Goal: Task Accomplishment & Management: Use online tool/utility

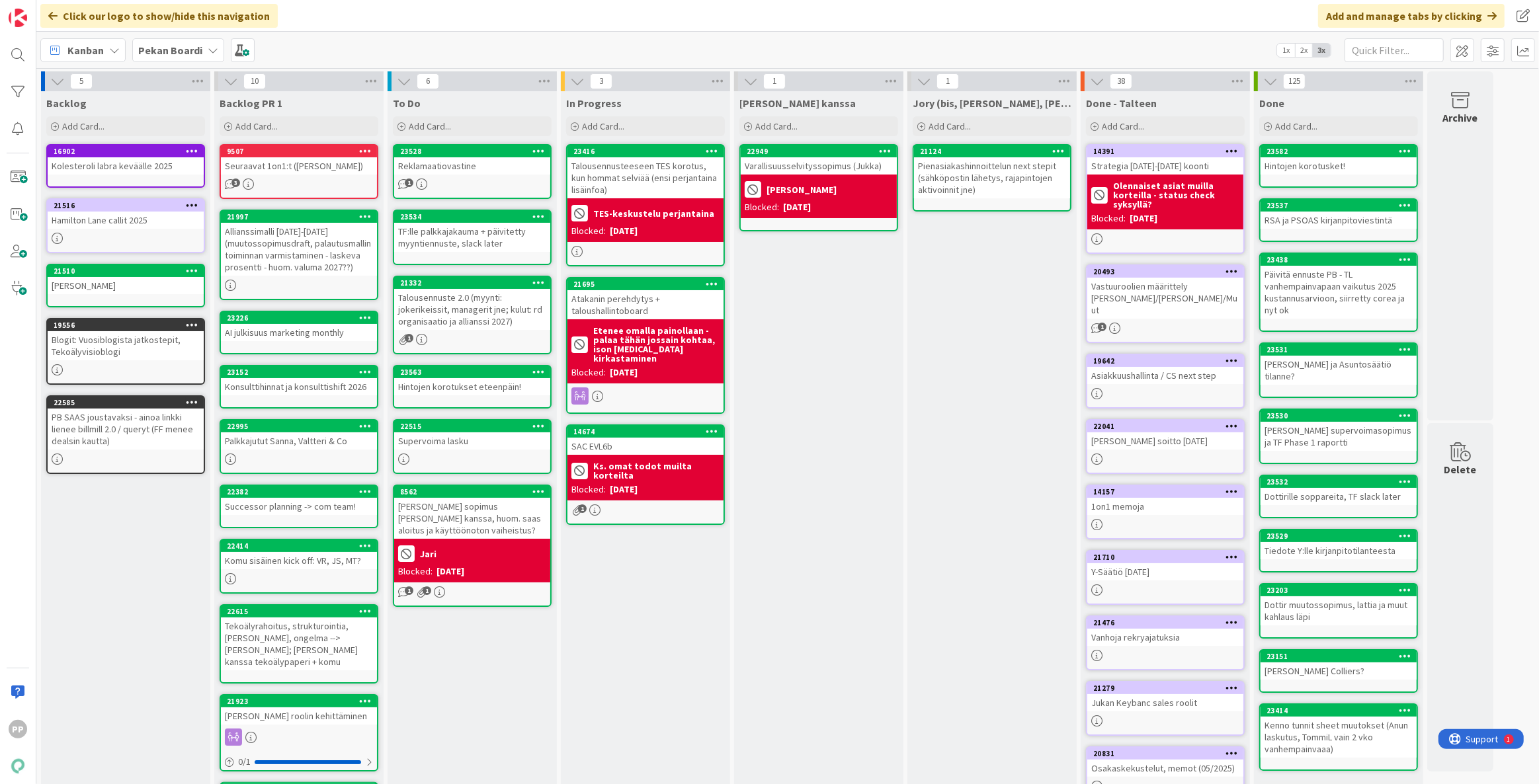
click at [475, 657] on div "To Do Add Card... 23528 Reklamaatiovastine 1 23534 TF:lle palkkajakauma + päivi…" at bounding box center [473, 499] width 169 height 817
click at [453, 684] on div "To Do Add Card... 23528 Reklamaatiovastine 1 23534 TF:lle palkkajakauma + päivi…" at bounding box center [473, 499] width 169 height 817
click at [450, 705] on div "To Do Add Card... 23528 Reklamaatiovastine 1 23534 TF:lle palkkajakauma + päivi…" at bounding box center [473, 499] width 169 height 817
click at [410, 17] on div "Click our logo to show/hide this navigation Add and manage tabs by clicking" at bounding box center [788, 16] width 1502 height 31
click at [331, 53] on div "Kanban Pekan Boardi 1x 2x 3x" at bounding box center [788, 50] width 1502 height 37
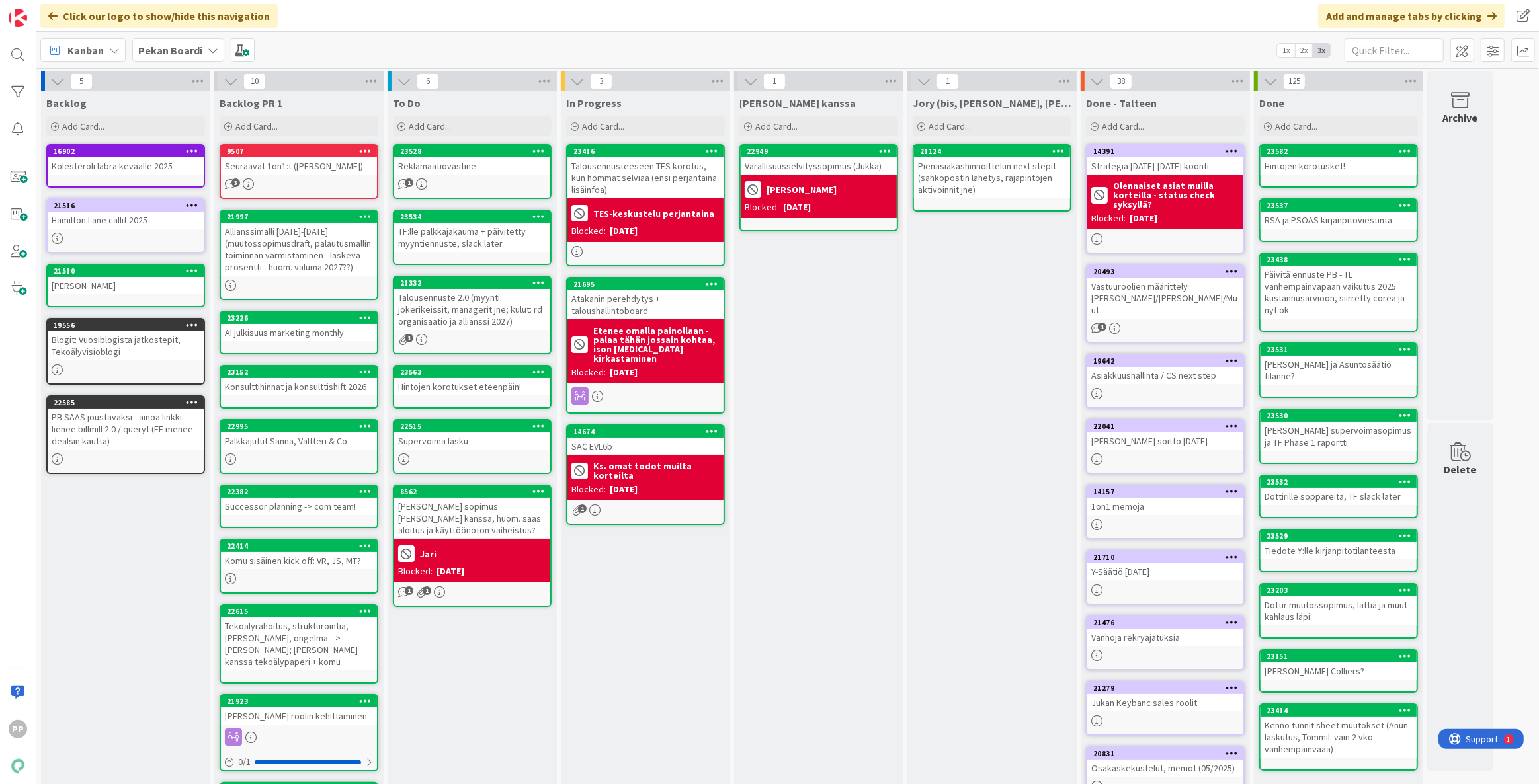
click at [588, 597] on div "In Progress Add Card... 23416 Talousennusteeseen TES korotus, kun hommat selviä…" at bounding box center [645, 499] width 169 height 817
click at [635, 608] on div "In Progress Add Card... 23416 Talousennusteeseen TES korotus, kun hommat selviä…" at bounding box center [645, 499] width 169 height 817
drag, startPoint x: 667, startPoint y: 585, endPoint x: 669, endPoint y: 578, distance: 7.3
click at [667, 585] on div "In Progress Add Card... 23416 Talousennusteeseen TES korotus, kun hommat selviä…" at bounding box center [645, 499] width 169 height 817
click at [673, 578] on div "In Progress Add Card... 23416 Talousennusteeseen TES korotus, kun hommat selviä…" at bounding box center [645, 499] width 169 height 817
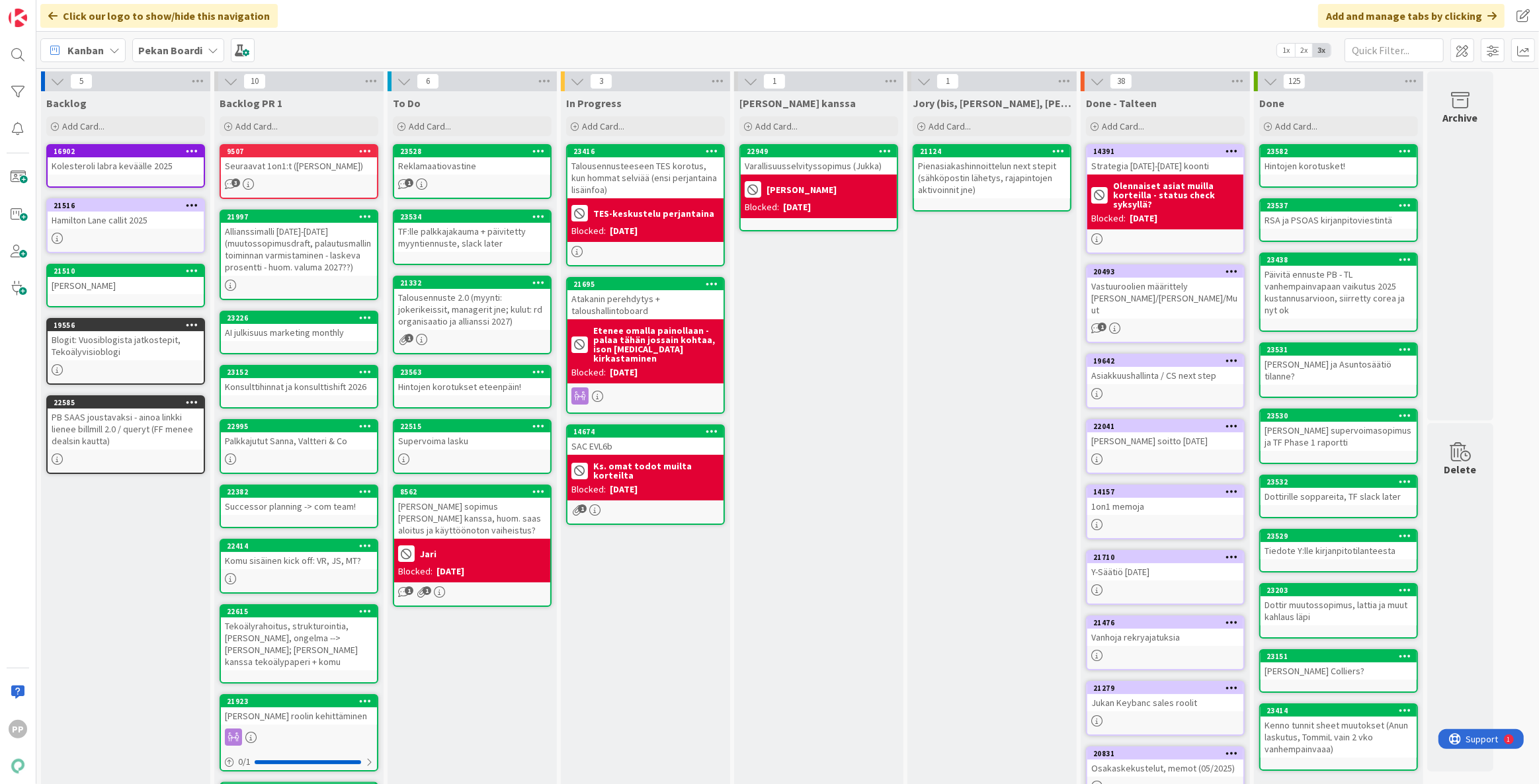
click at [673, 578] on div "In Progress Add Card... 23416 Talousennusteeseen TES korotus, kun hommat selviä…" at bounding box center [645, 499] width 169 height 817
click at [551, 700] on div "To Do Add Card... 23528 Reklamaatiovastine 1 23534 TF:lle palkkajakauma + päivi…" at bounding box center [473, 499] width 169 height 817
click at [657, 687] on div "In Progress Add Card... 23416 Talousennusteeseen TES korotus, kun hommat selviä…" at bounding box center [645, 499] width 169 height 817
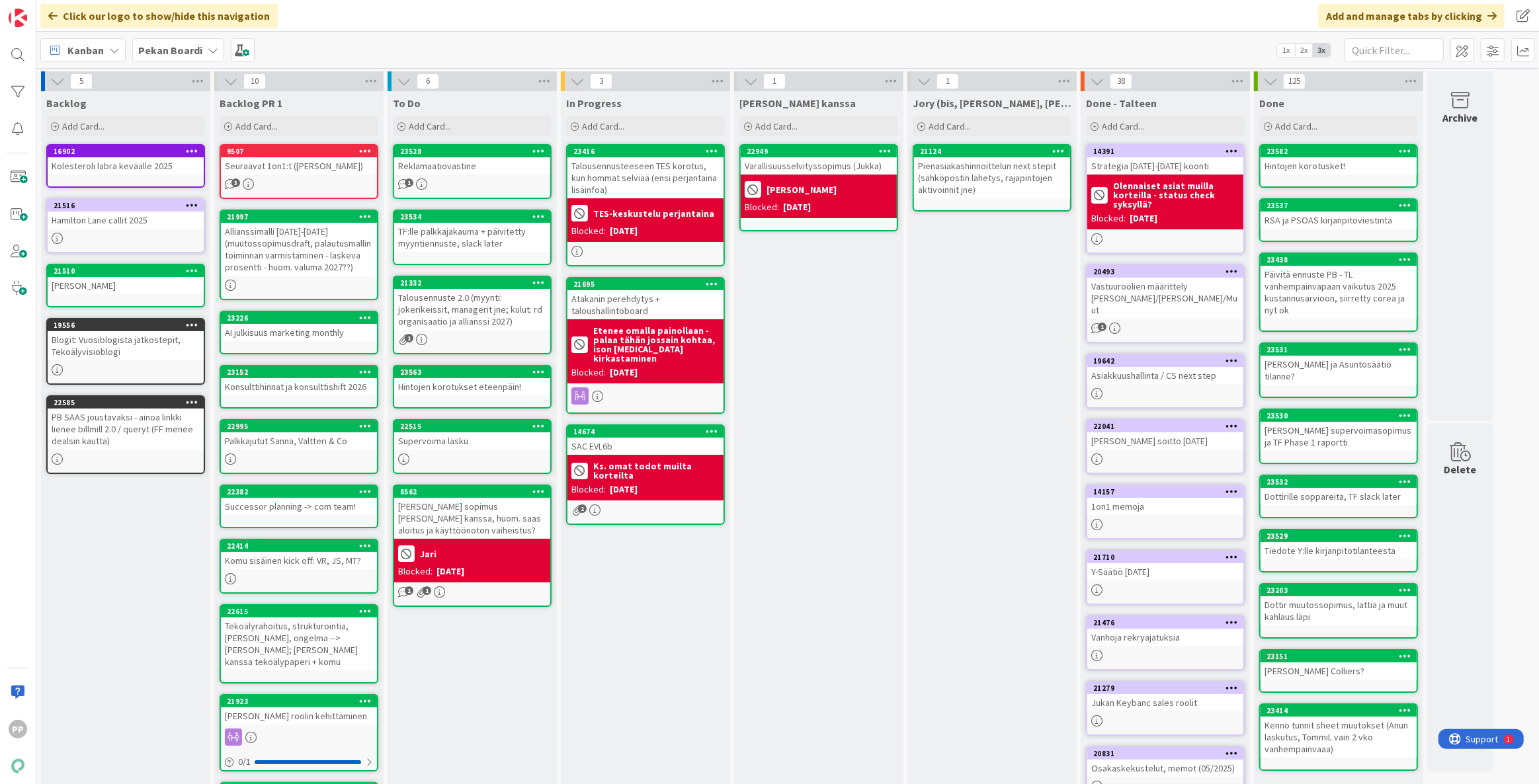
click at [657, 687] on div "In Progress Add Card... 23416 Talousennusteeseen TES korotus, kun hommat selviä…" at bounding box center [645, 499] width 169 height 817
click at [647, 681] on div "In Progress Add Card... 23416 Talousennusteeseen TES korotus, kun hommat selviä…" at bounding box center [645, 499] width 169 height 817
click at [647, 677] on div "In Progress Add Card... 23416 Talousennusteeseen TES korotus, kun hommat selviä…" at bounding box center [645, 499] width 169 height 817
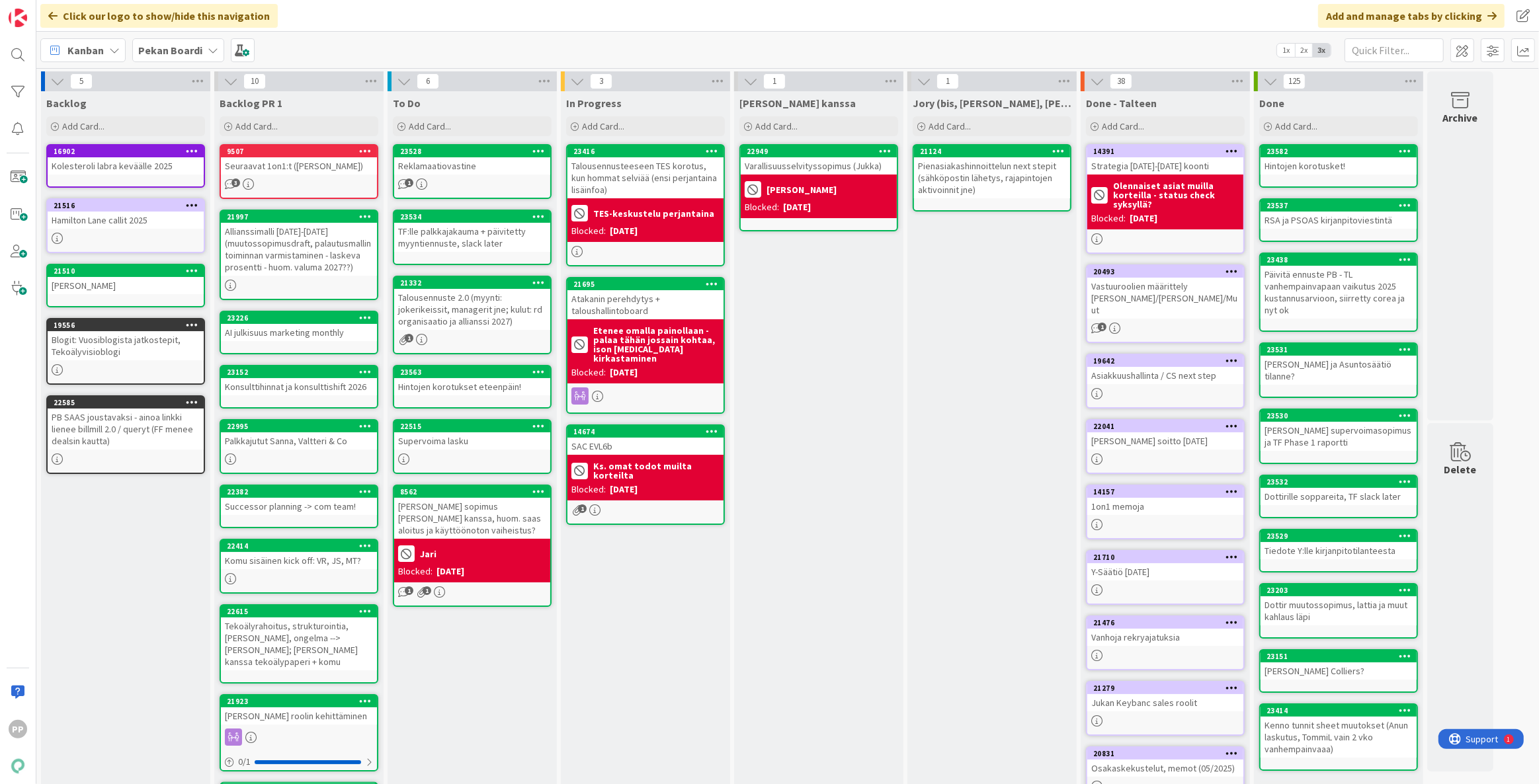
click at [517, 719] on div "To Do Add Card... 23528 Reklamaatiovastine 1 23534 TF:lle palkkajakauma + päivi…" at bounding box center [473, 499] width 169 height 817
click at [518, 719] on div "To Do Add Card... 23528 Reklamaatiovastine 1 23534 TF:lle palkkajakauma + päivi…" at bounding box center [473, 499] width 169 height 817
click at [520, 714] on div "To Do Add Card... 23528 Reklamaatiovastine 1 23534 TF:lle palkkajakauma + päivi…" at bounding box center [473, 499] width 169 height 817
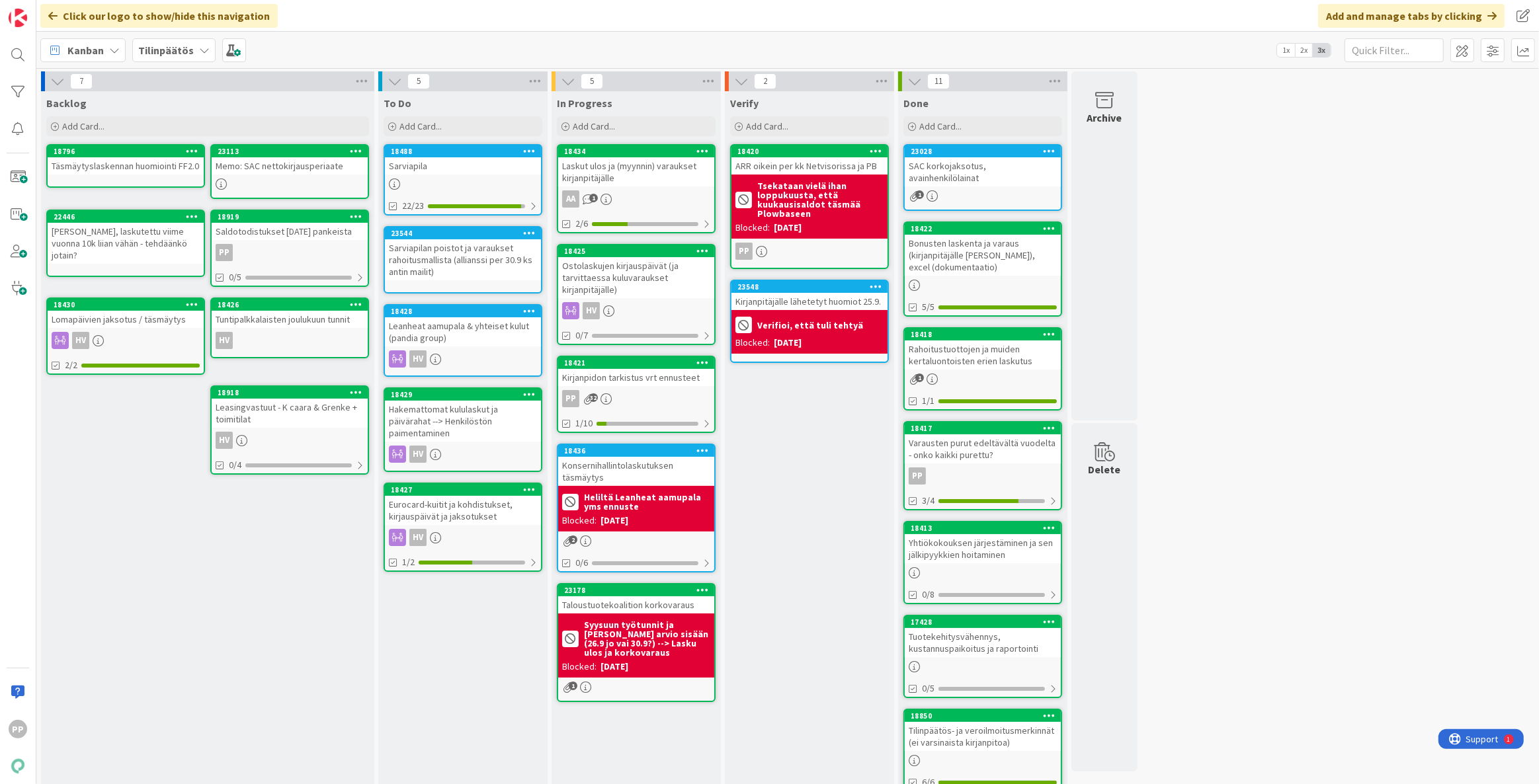
click at [528, 697] on div "To Do Add Card... 18488 [GEOGRAPHIC_DATA] 22/23 23544 Sarviapilan poistot ja va…" at bounding box center [463, 584] width 169 height 987
click at [493, 751] on div "To Do Add Card... 18488 [GEOGRAPHIC_DATA] 22/23 23544 Sarviapilan poistot ja va…" at bounding box center [463, 584] width 169 height 987
click at [459, 681] on div "To Do Add Card... 18488 [GEOGRAPHIC_DATA] 22/23 23544 Sarviapilan poistot ja va…" at bounding box center [463, 584] width 169 height 987
click at [441, 712] on div "To Do Add Card... 18488 [GEOGRAPHIC_DATA] 22/23 23544 Sarviapilan poistot ja va…" at bounding box center [463, 584] width 169 height 987
click at [449, 704] on div "To Do Add Card... 18488 [GEOGRAPHIC_DATA] 22/23 23544 Sarviapilan poistot ja va…" at bounding box center [463, 584] width 169 height 987
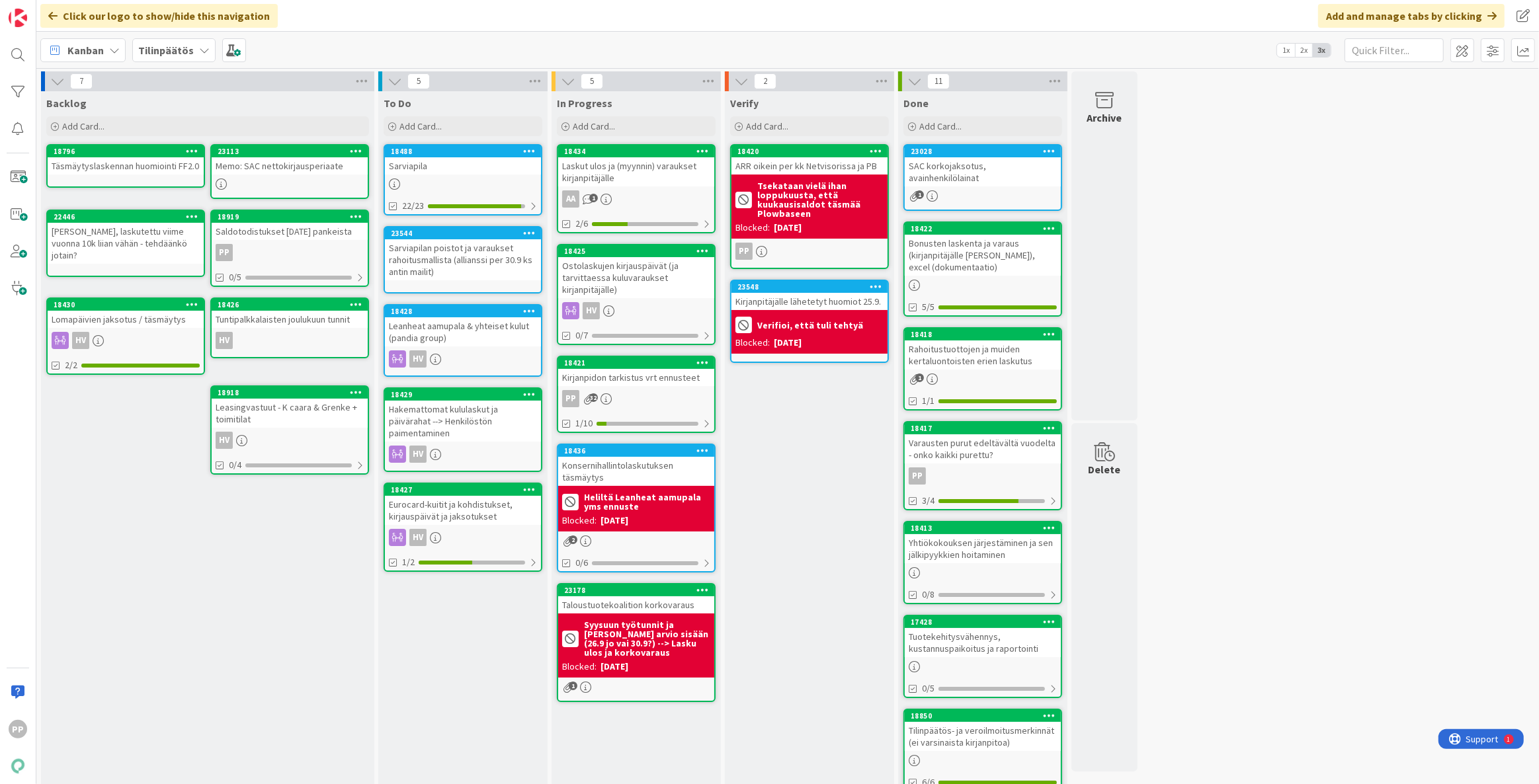
click at [810, 466] on div "Verify Add Card... 18420 ARR oikein per kk Netvisorissa ja PB Tsekataan vielä i…" at bounding box center [810, 584] width 169 height 987
click at [431, 662] on div "To Do Add Card... 18488 [GEOGRAPHIC_DATA] 22/23 23544 Sarviapilan poistot ja va…" at bounding box center [463, 584] width 169 height 987
click at [465, 673] on div "To Do Add Card... 18488 [GEOGRAPHIC_DATA] 22/23 23544 Sarviapilan poistot ja va…" at bounding box center [463, 584] width 169 height 987
click at [468, 667] on div "To Do Add Card... 18488 [GEOGRAPHIC_DATA] 22/23 23544 Sarviapilan poistot ja va…" at bounding box center [463, 584] width 169 height 987
click at [466, 650] on div "To Do Add Card... 18488 [GEOGRAPHIC_DATA] 22/23 23544 Sarviapilan poistot ja va…" at bounding box center [463, 584] width 169 height 987
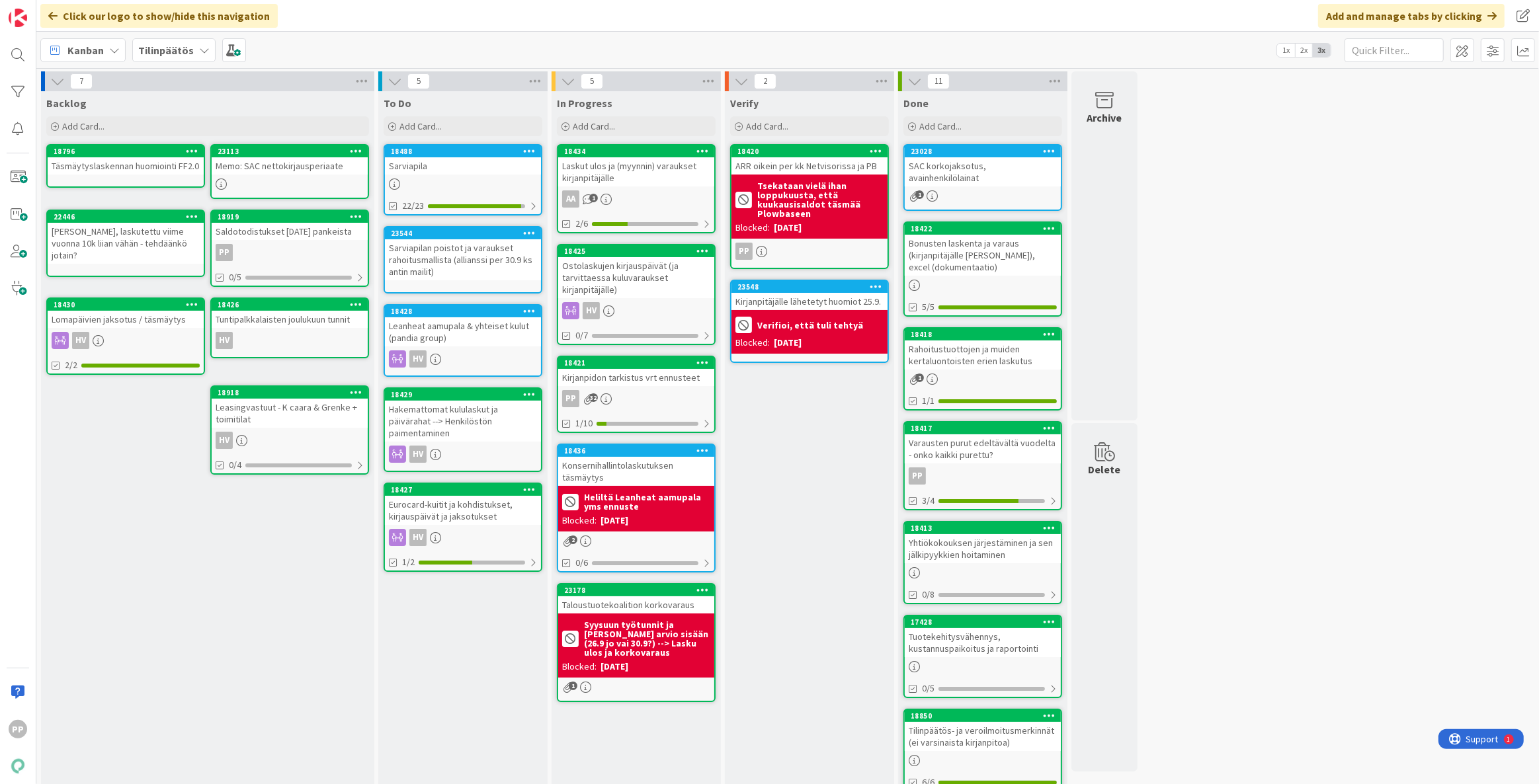
click at [466, 650] on div "To Do Add Card... 18488 [GEOGRAPHIC_DATA] 22/23 23544 Sarviapilan poistot ja va…" at bounding box center [463, 584] width 169 height 987
click at [461, 644] on div "To Do Add Card... 18488 [GEOGRAPHIC_DATA] 22/23 23544 Sarviapilan poistot ja va…" at bounding box center [463, 584] width 169 height 987
click at [468, 658] on div "To Do Add Card... 18488 [GEOGRAPHIC_DATA] 22/23 23544 Sarviapilan poistot ja va…" at bounding box center [463, 584] width 169 height 987
click at [461, 673] on div "To Do Add Card... 18488 [GEOGRAPHIC_DATA] 22/23 23544 Sarviapilan poistot ja va…" at bounding box center [463, 584] width 169 height 987
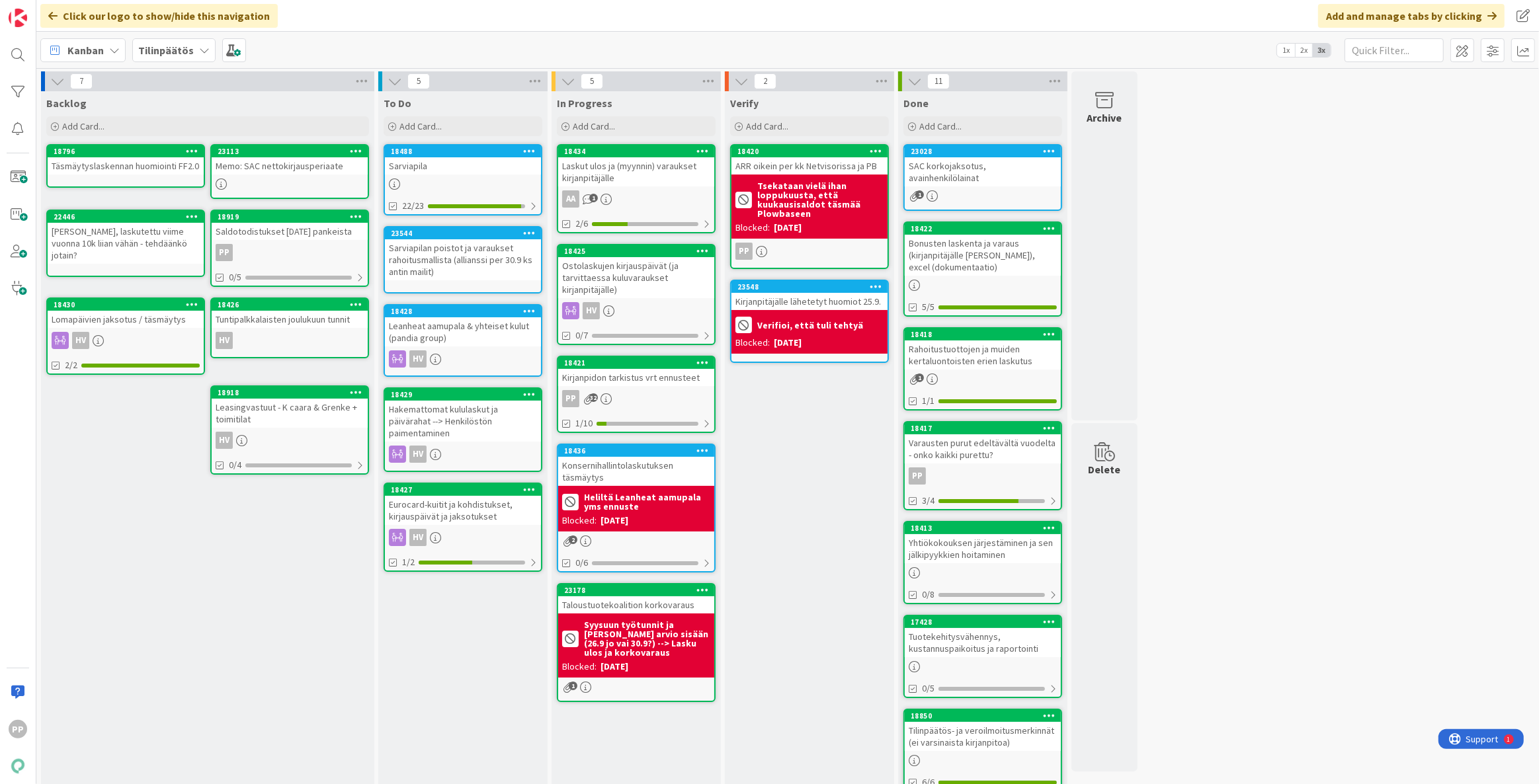
click at [469, 653] on div "To Do Add Card... 18488 [GEOGRAPHIC_DATA] 22/23 23544 Sarviapilan poistot ja va…" at bounding box center [463, 584] width 169 height 987
click at [460, 656] on div "To Do Add Card... 18488 [GEOGRAPHIC_DATA] 22/23 23544 Sarviapilan poistot ja va…" at bounding box center [463, 584] width 169 height 987
click at [459, 656] on div "To Do Add Card... 18488 [GEOGRAPHIC_DATA] 22/23 23544 Sarviapilan poistot ja va…" at bounding box center [463, 584] width 169 height 987
click at [466, 660] on div "To Do Add Card... 18488 [GEOGRAPHIC_DATA] 22/23 23544 Sarviapilan poistot ja va…" at bounding box center [463, 584] width 169 height 987
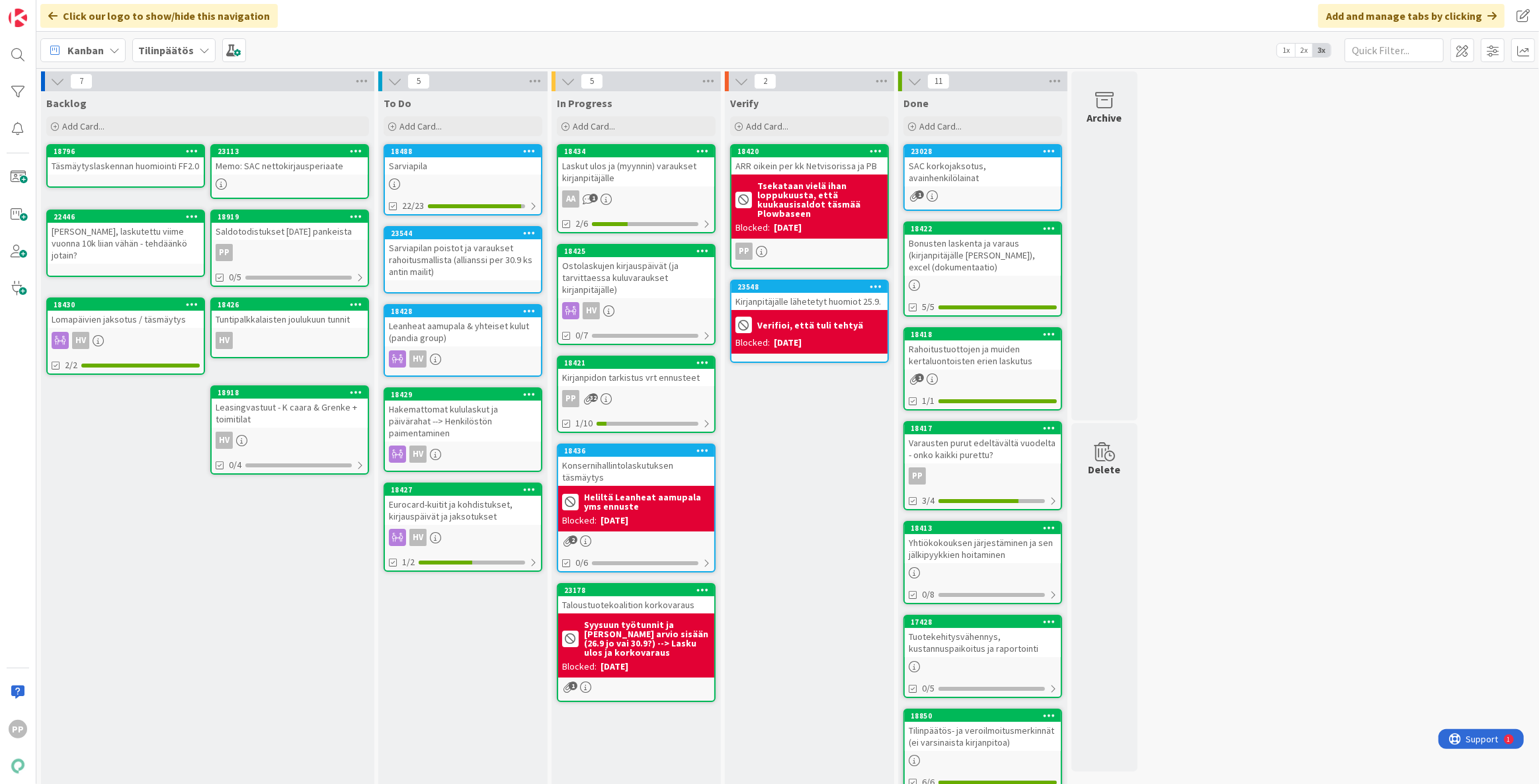
click at [466, 660] on div "To Do Add Card... 18488 [GEOGRAPHIC_DATA] 22/23 23544 Sarviapilan poistot ja va…" at bounding box center [463, 584] width 169 height 987
click at [437, 712] on div "To Do Add Card... 18488 [GEOGRAPHIC_DATA] 22/23 23544 Sarviapilan poistot ja va…" at bounding box center [463, 584] width 169 height 987
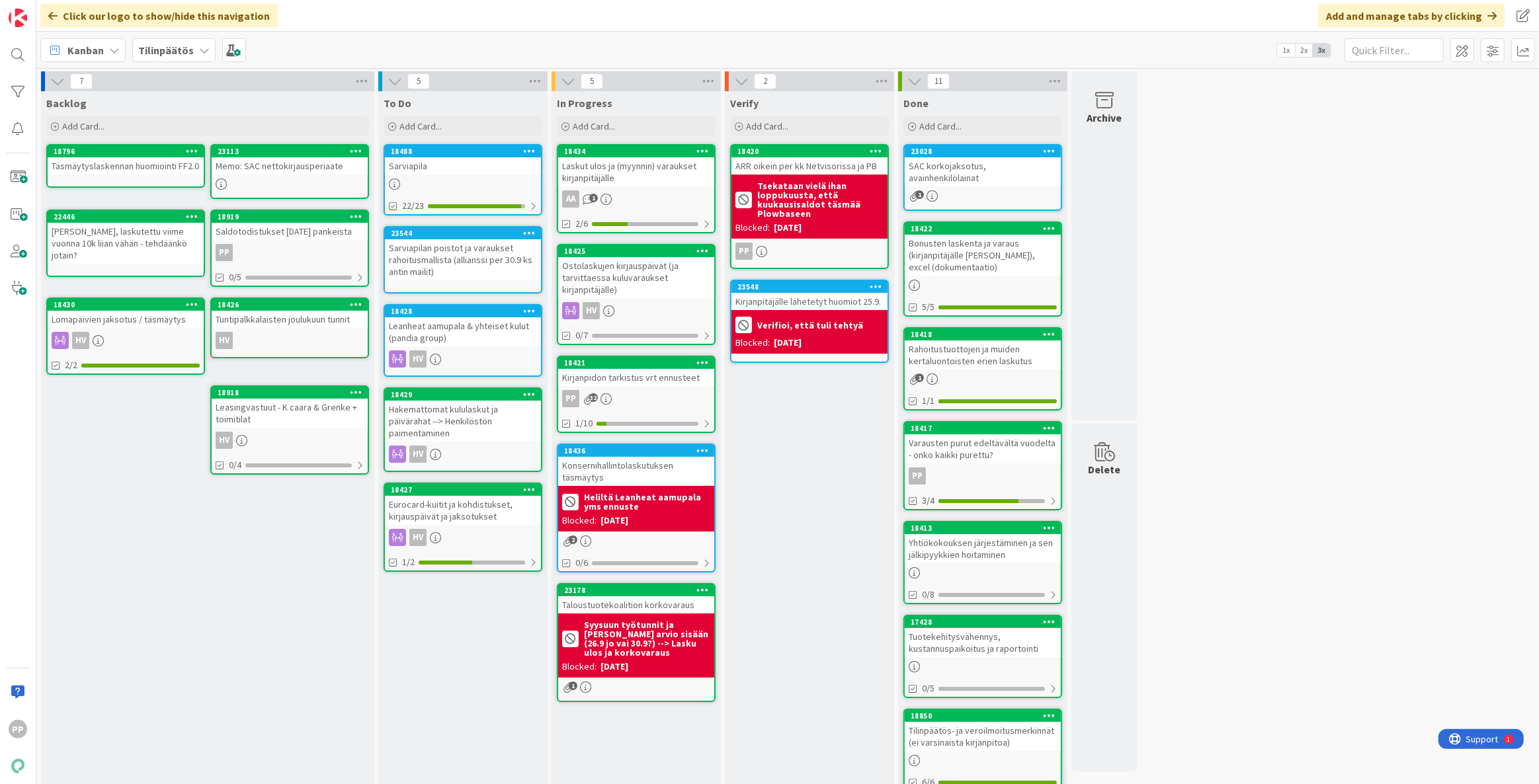
click at [447, 730] on div "To Do Add Card... 18488 [GEOGRAPHIC_DATA] 22/23 23544 Sarviapilan poistot ja va…" at bounding box center [463, 584] width 169 height 987
drag, startPoint x: 804, startPoint y: 565, endPoint x: 776, endPoint y: 565, distance: 28.0
click at [804, 565] on div "Verify Add Card... 18420 ARR oikein per kk Netvisorissa ja PB Tsekataan vielä i…" at bounding box center [810, 584] width 169 height 987
click at [279, 646] on div "Backlog Add Card... 23113 Memo: SAC nettokirjausperiaate 18796 Täsmäytyslaskenn…" at bounding box center [208, 584] width 334 height 987
click at [469, 675] on div "To Do Add Card... 18488 [GEOGRAPHIC_DATA] 22/23 23544 Sarviapilan poistot ja va…" at bounding box center [463, 584] width 169 height 987
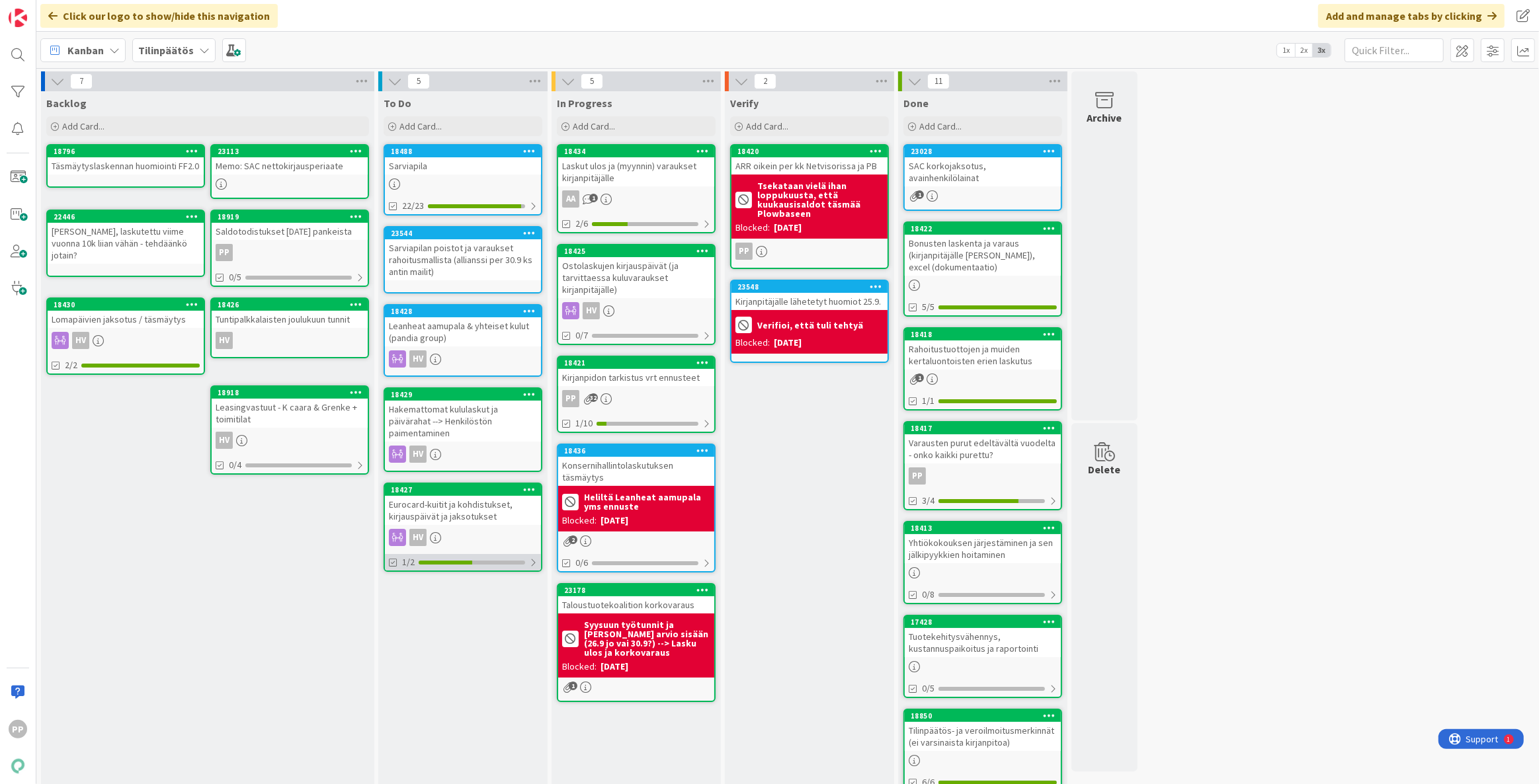
click at [537, 556] on div "1/2" at bounding box center [463, 561] width 156 height 17
click at [498, 665] on div "To Do Add Card... 18488 Sarviapila 22/23 23544 Sarviapilan poistot ja varaukset…" at bounding box center [463, 584] width 169 height 987
click at [535, 562] on div at bounding box center [532, 562] width 10 height 10
click at [535, 562] on div at bounding box center [533, 562] width 8 height 10
click at [535, 562] on div at bounding box center [532, 562] width 10 height 10
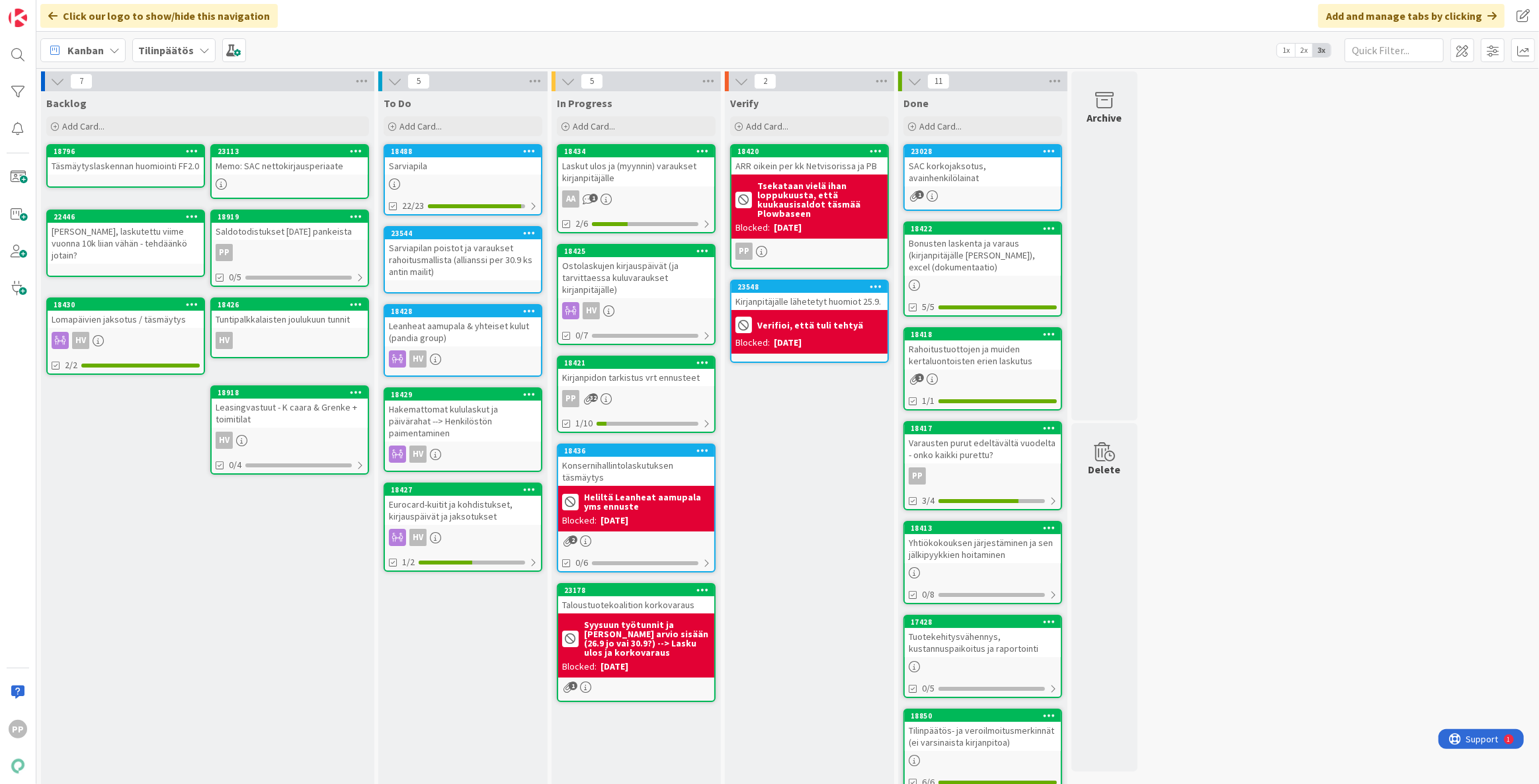
click at [486, 652] on div "To Do Add Card... 18488 [GEOGRAPHIC_DATA] 22/23 23544 Sarviapilan poistot ja va…" at bounding box center [463, 584] width 169 height 987
click at [535, 557] on div at bounding box center [533, 562] width 8 height 10
click at [534, 557] on div at bounding box center [532, 562] width 10 height 10
click at [493, 670] on div "To Do Add Card... 18488 [GEOGRAPHIC_DATA] 22/23 23544 Sarviapilan poistot ja va…" at bounding box center [463, 584] width 169 height 987
click at [796, 531] on div "Verify Add Card... 18420 ARR oikein per kk Netvisorissa ja PB Tsekataan vielä i…" at bounding box center [810, 584] width 169 height 987
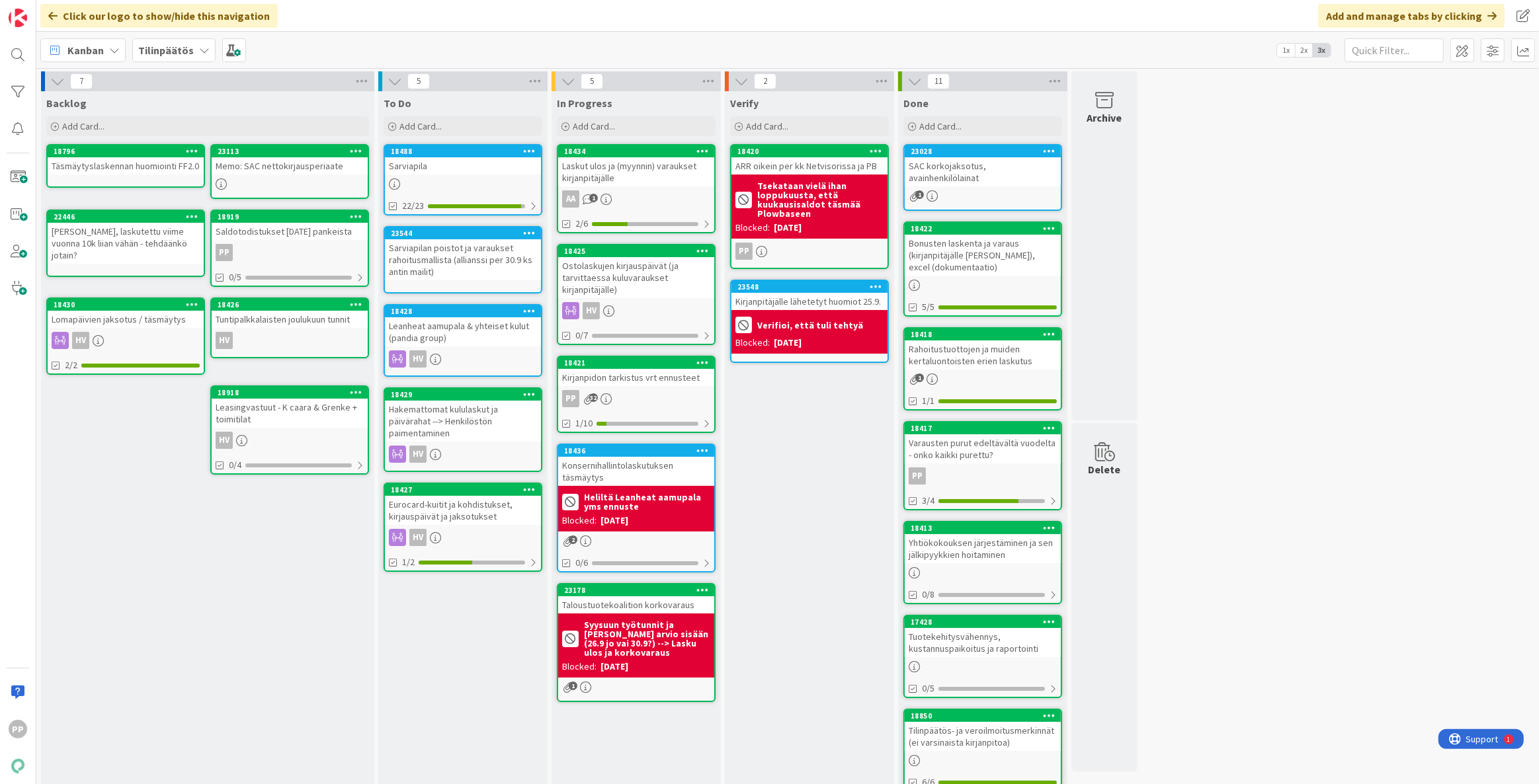
click at [811, 502] on div "Verify Add Card... 18420 ARR oikein per kk Netvisorissa ja PB Tsekataan vielä i…" at bounding box center [810, 584] width 169 height 987
click at [675, 383] on div "Kirjanpidon tarkistus vrt ennusteet" at bounding box center [636, 377] width 156 height 17
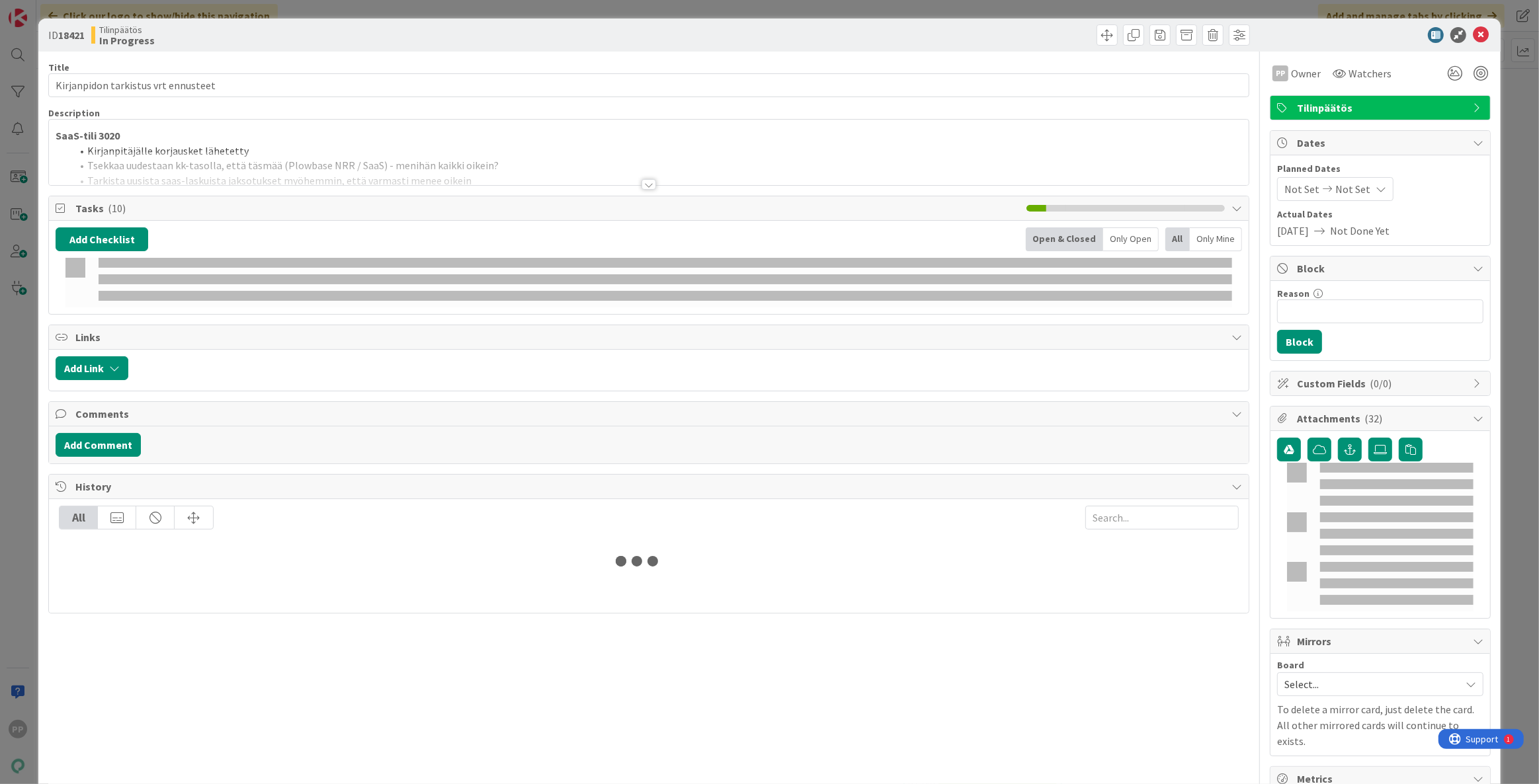
click at [263, 141] on p "SaaS-tili 3020" at bounding box center [649, 135] width 1186 height 15
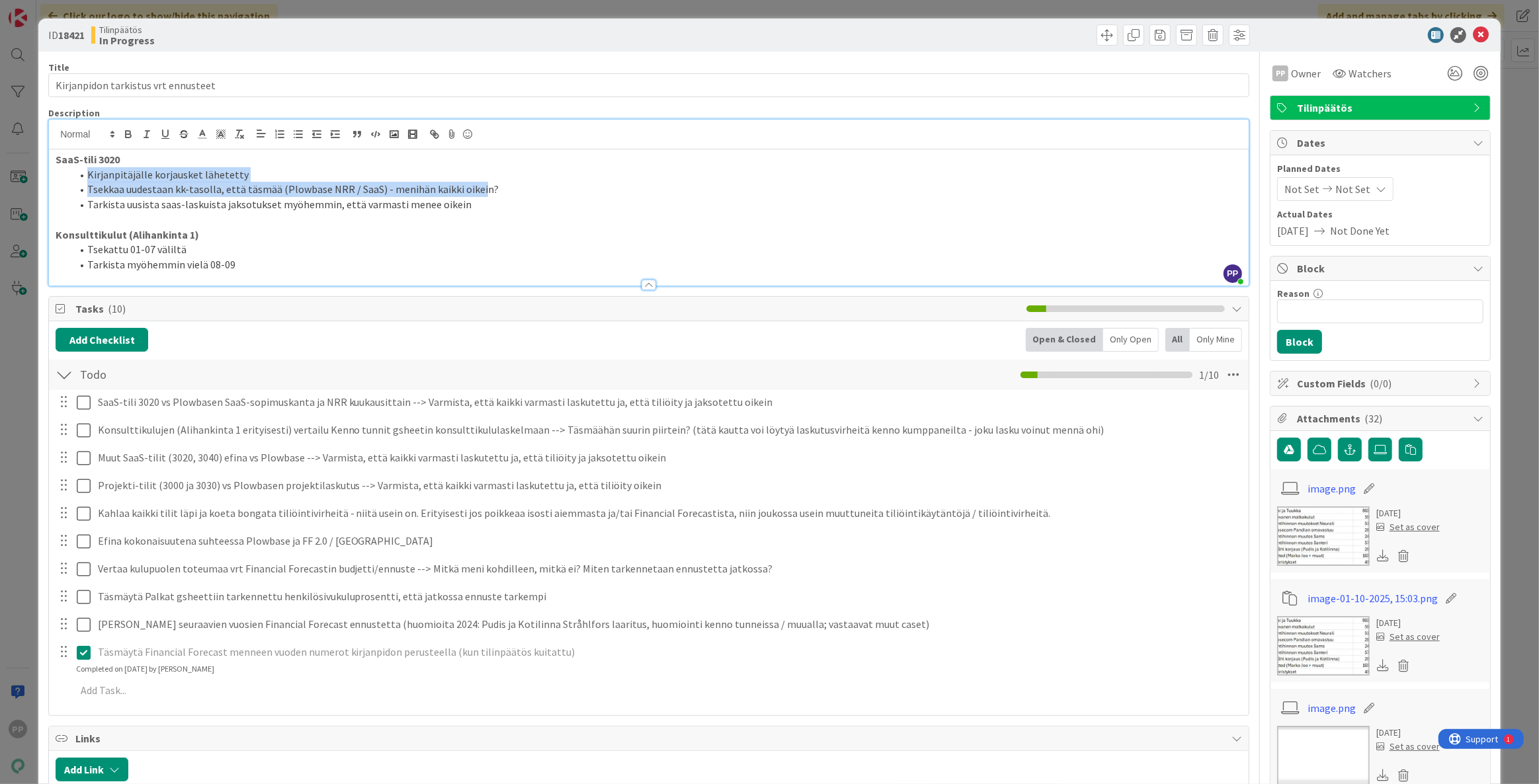
drag, startPoint x: 271, startPoint y: 158, endPoint x: 474, endPoint y: 189, distance: 205.4
click at [474, 189] on div "SaaS-tili 3020 Kirjanpitäjälle korjausket lähetetty Tsekkaa uudestaan kk-tasoll…" at bounding box center [648, 217] width 1199 height 136
drag, startPoint x: 471, startPoint y: 203, endPoint x: 7, endPoint y: 156, distance: 466.4
click at [7, 156] on div "ID 18421 Tilinpäätös In Progress Title 35 / 128 Kirjanpidon tarkistus vrt ennus…" at bounding box center [770, 392] width 1539 height 784
click at [148, 247] on li "Tsekattu 01-07 väliltä" at bounding box center [657, 249] width 1170 height 15
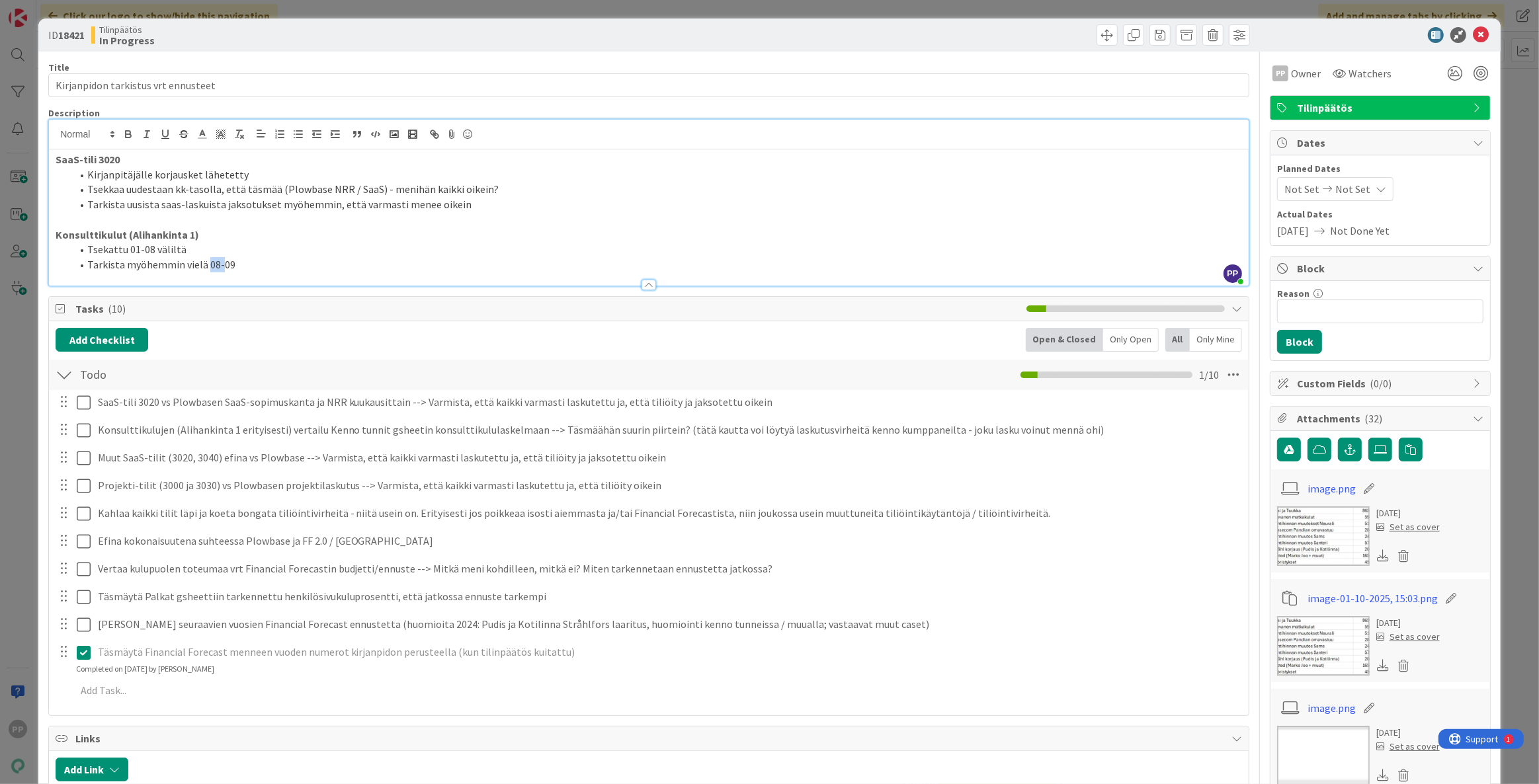
drag, startPoint x: 219, startPoint y: 267, endPoint x: 205, endPoint y: 279, distance: 18.4
click at [205, 279] on div "Description PP [PERSON_NAME] just joined SaaS-tili 3020 Kirjanpitäjälle korjaus…" at bounding box center [648, 196] width 1201 height 179
click at [268, 216] on p at bounding box center [649, 219] width 1186 height 15
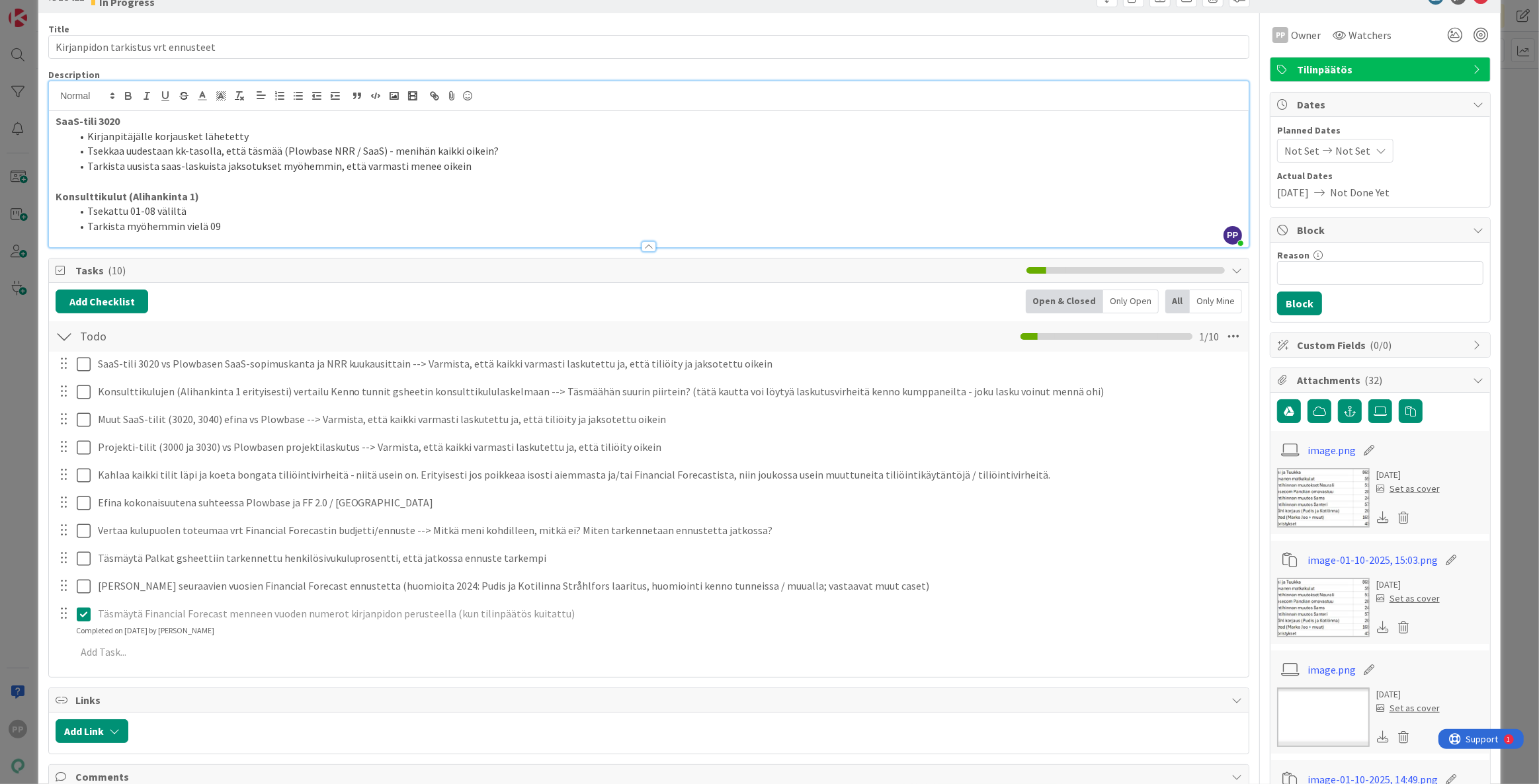
scroll to position [59, 0]
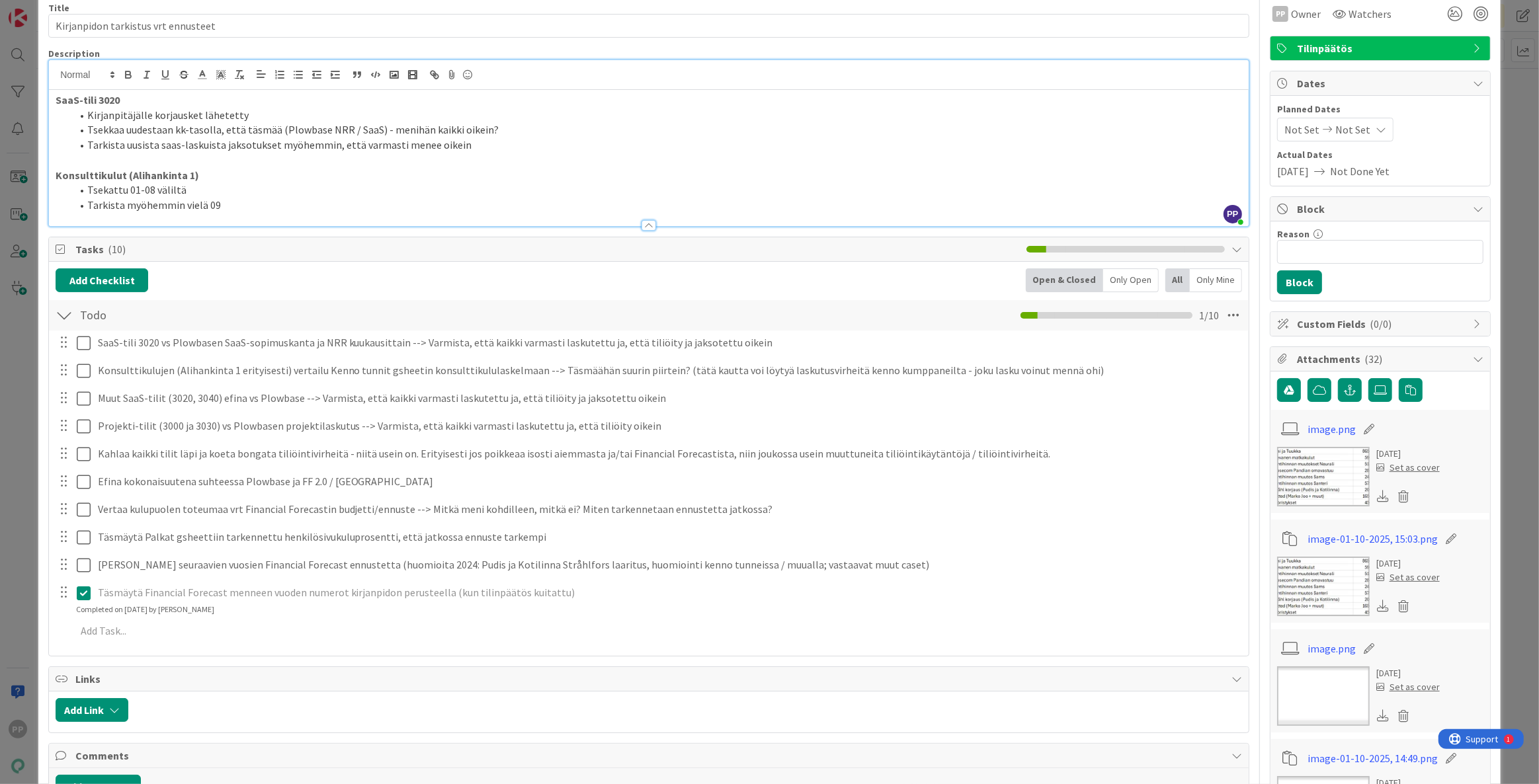
click at [366, 146] on li "Tarkista uusista saas-laskuista jaksotukset myöhemmin, että varmasti menee oike…" at bounding box center [657, 144] width 1170 height 15
click at [352, 138] on li "Tarkista uusista saas-laskuista jaksotukset myöhemmin, että varmasti menee oike…" at bounding box center [657, 144] width 1170 height 15
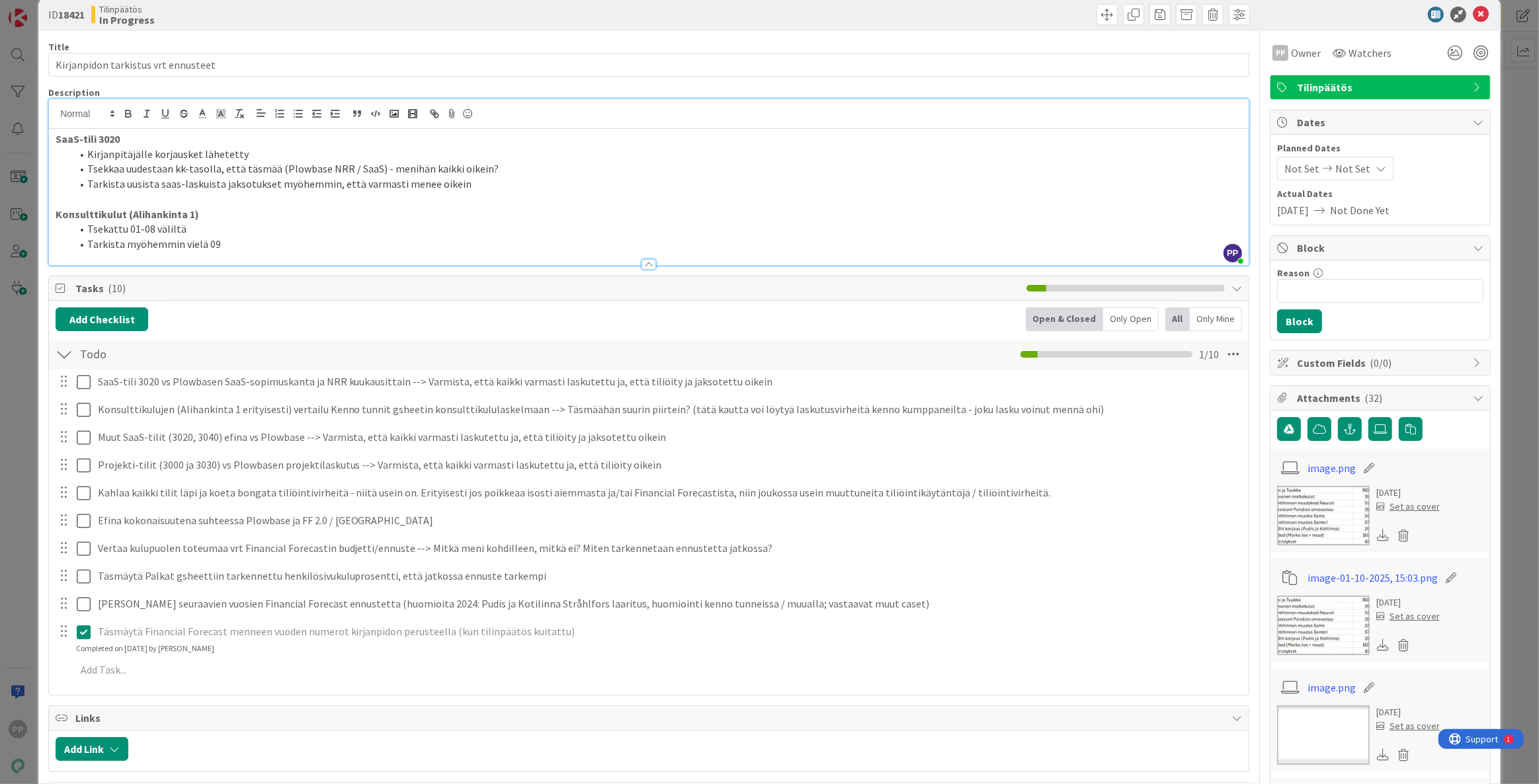
scroll to position [0, 0]
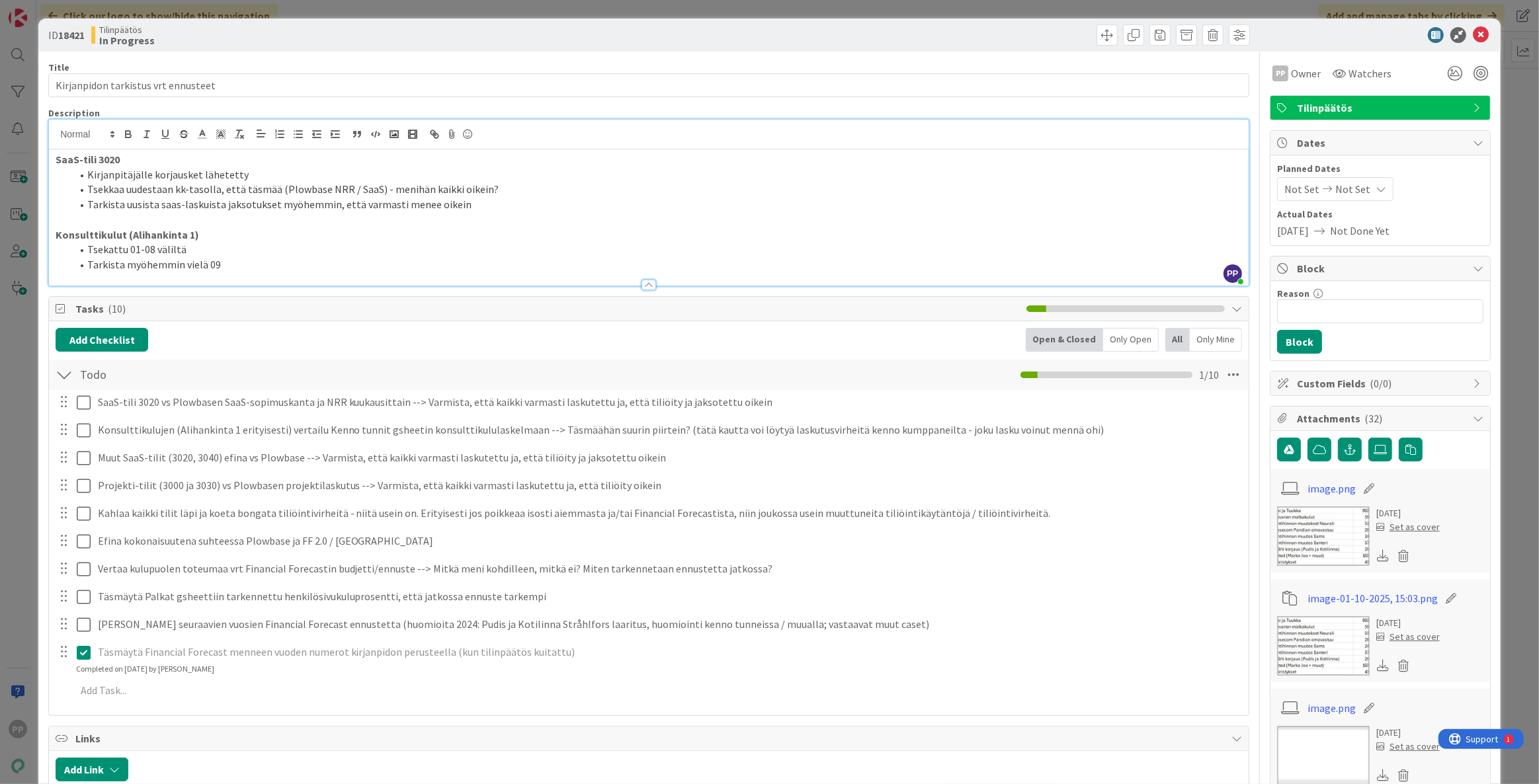
click at [300, 27] on div "Tilinpäätös In Progress" at bounding box center [368, 35] width 554 height 21
click at [309, 7] on div "ID 18421 Tilinpäätös In Progress Title 35 / 128 Kirjanpidon tarkistus vrt ennus…" at bounding box center [770, 392] width 1539 height 784
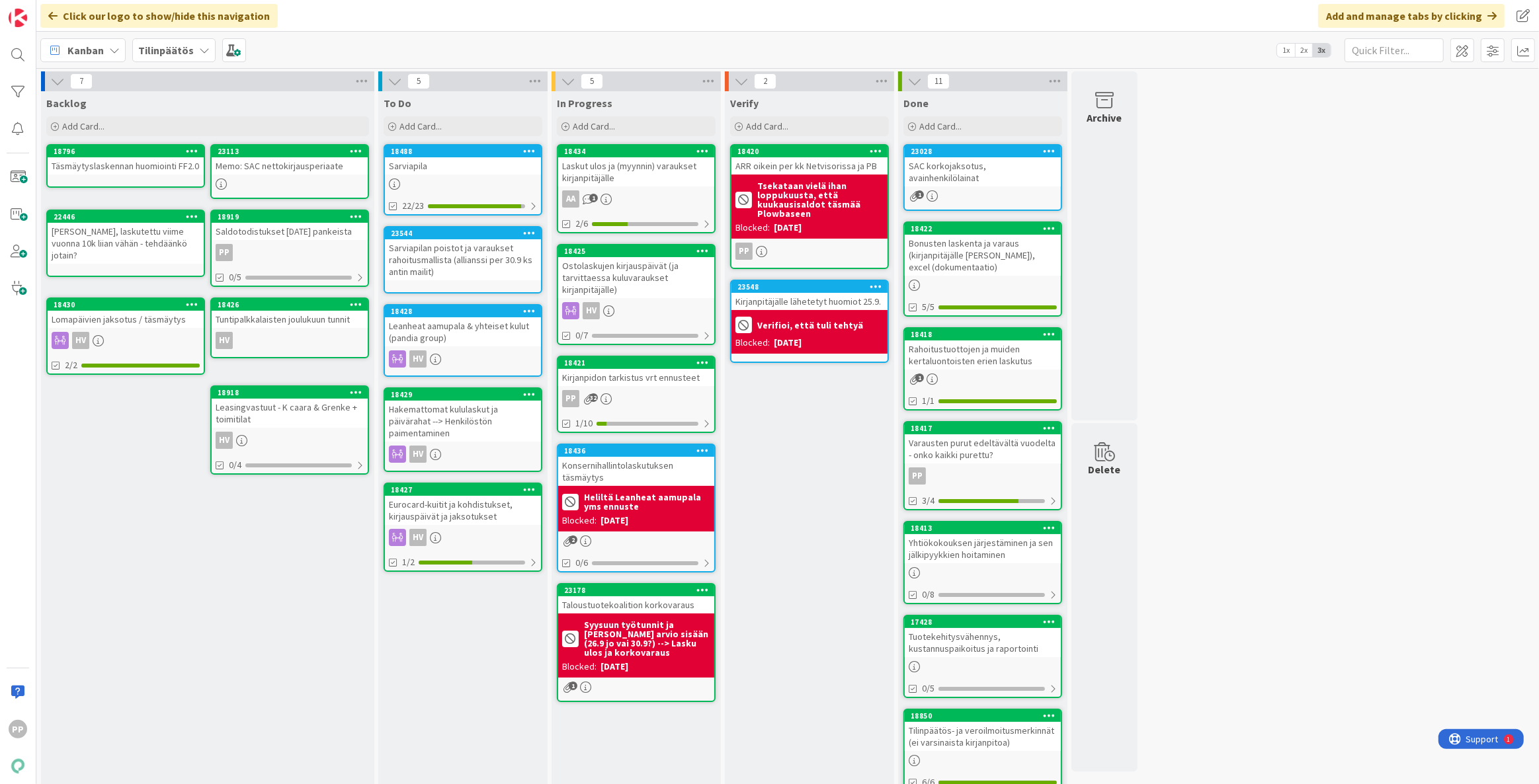
click at [665, 376] on div "Kirjanpidon tarkistus vrt ennusteet" at bounding box center [636, 377] width 156 height 17
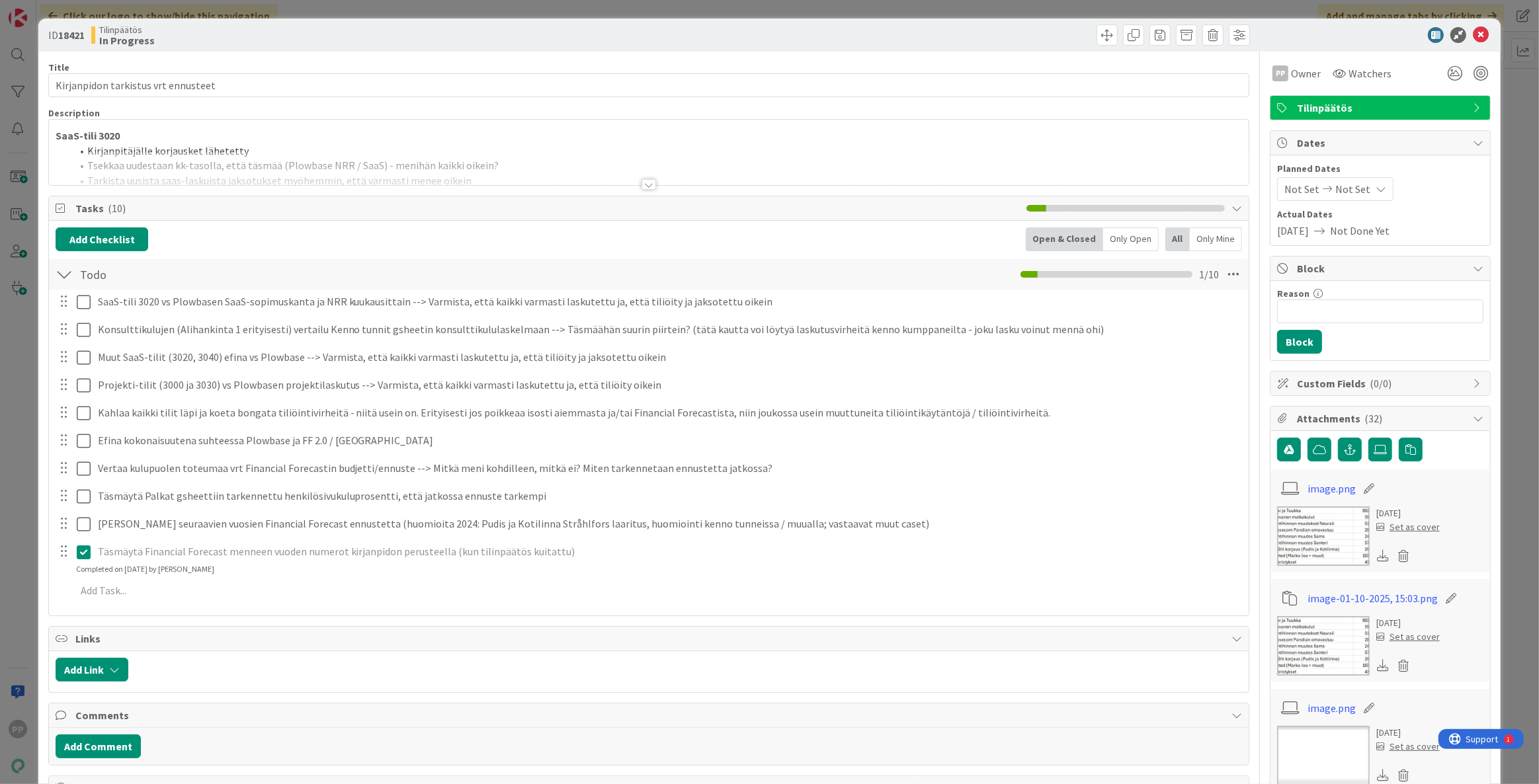
click at [214, 131] on p "SaaS-tili 3020" at bounding box center [649, 135] width 1186 height 15
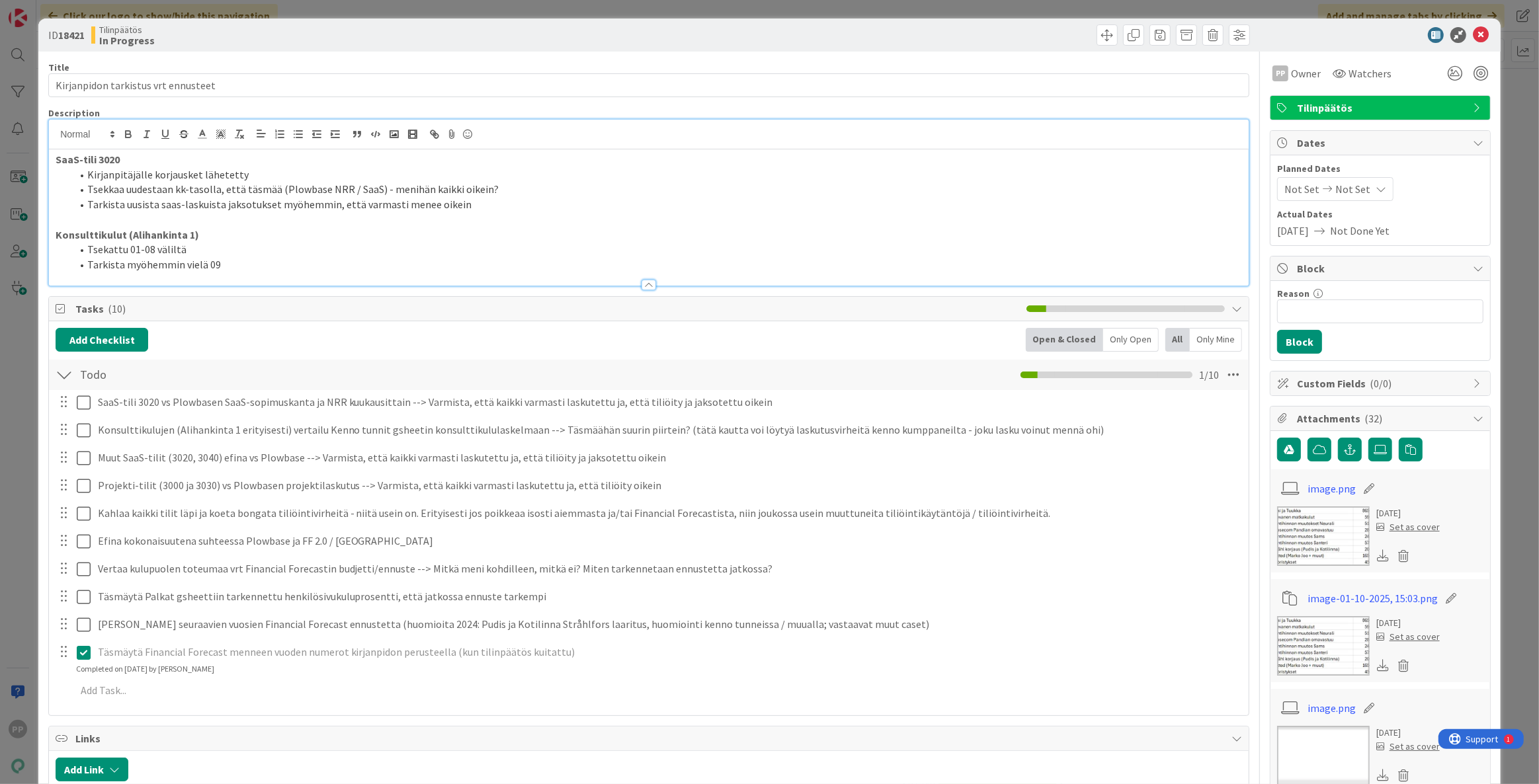
click at [230, 212] on p at bounding box center [649, 219] width 1186 height 15
drag, startPoint x: 254, startPoint y: 182, endPoint x: 493, endPoint y: 205, distance: 240.1
click at [493, 205] on ol "Kirjanpitäjälle korjausket lähetetty Tsekkaa uudestaan kk-tasolla, että täsmää …" at bounding box center [649, 189] width 1186 height 45
click at [493, 205] on li "Tarkista uusista saas-laskuista jaksotukset myöhemmin, että varmasti menee oike…" at bounding box center [657, 204] width 1170 height 15
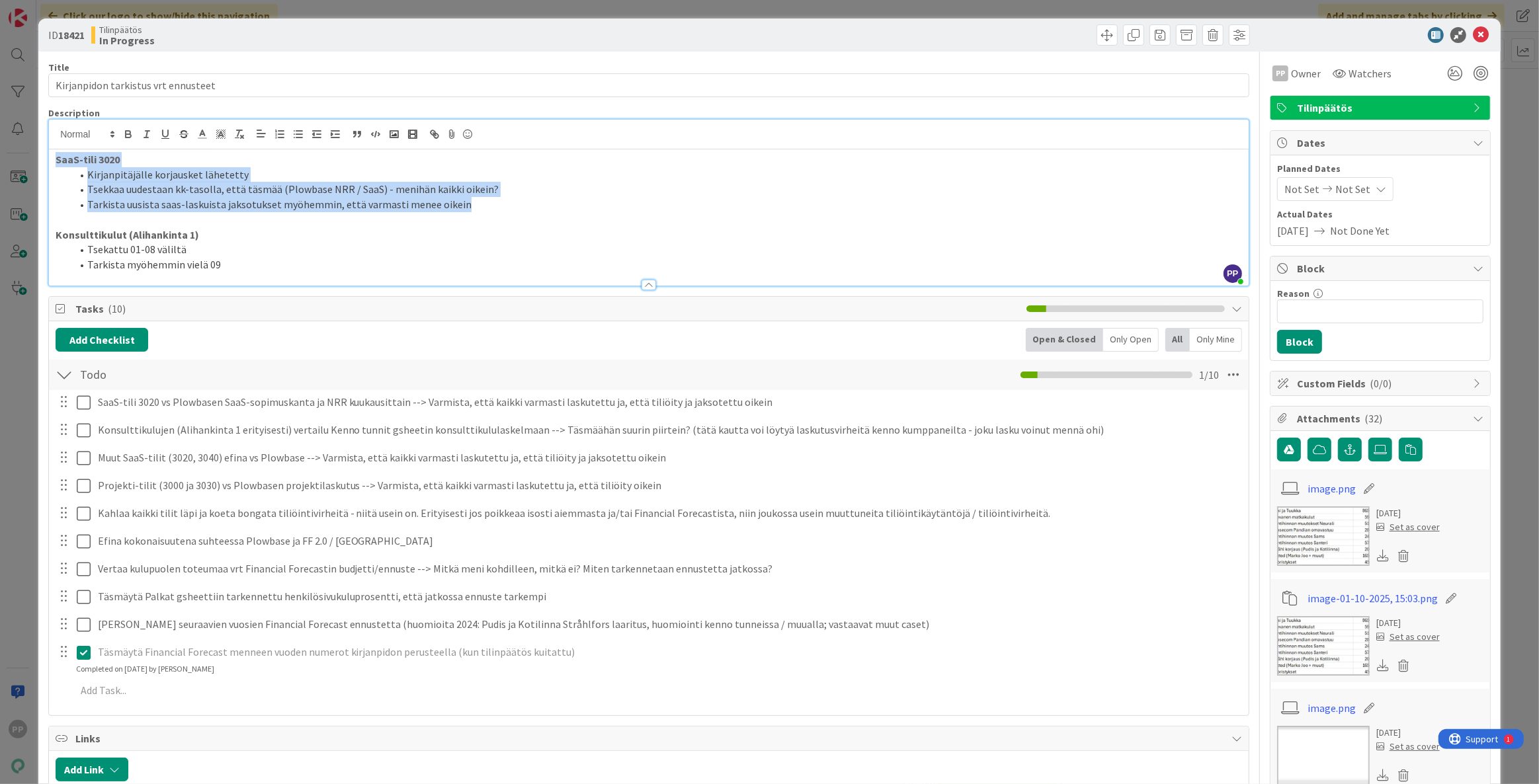
drag, startPoint x: 493, startPoint y: 205, endPoint x: 58, endPoint y: 155, distance: 437.9
click at [58, 155] on div "SaaS-tili 3020 Kirjanpitäjälle korjausket lähetetty Tsekkaa uudestaan kk-tasoll…" at bounding box center [648, 217] width 1199 height 136
click at [130, 185] on li "Tsekkaa uudestaan kk-tasolla, että täsmää (Plowbase NRR / SaaS) - menihän kaikk…" at bounding box center [657, 189] width 1170 height 15
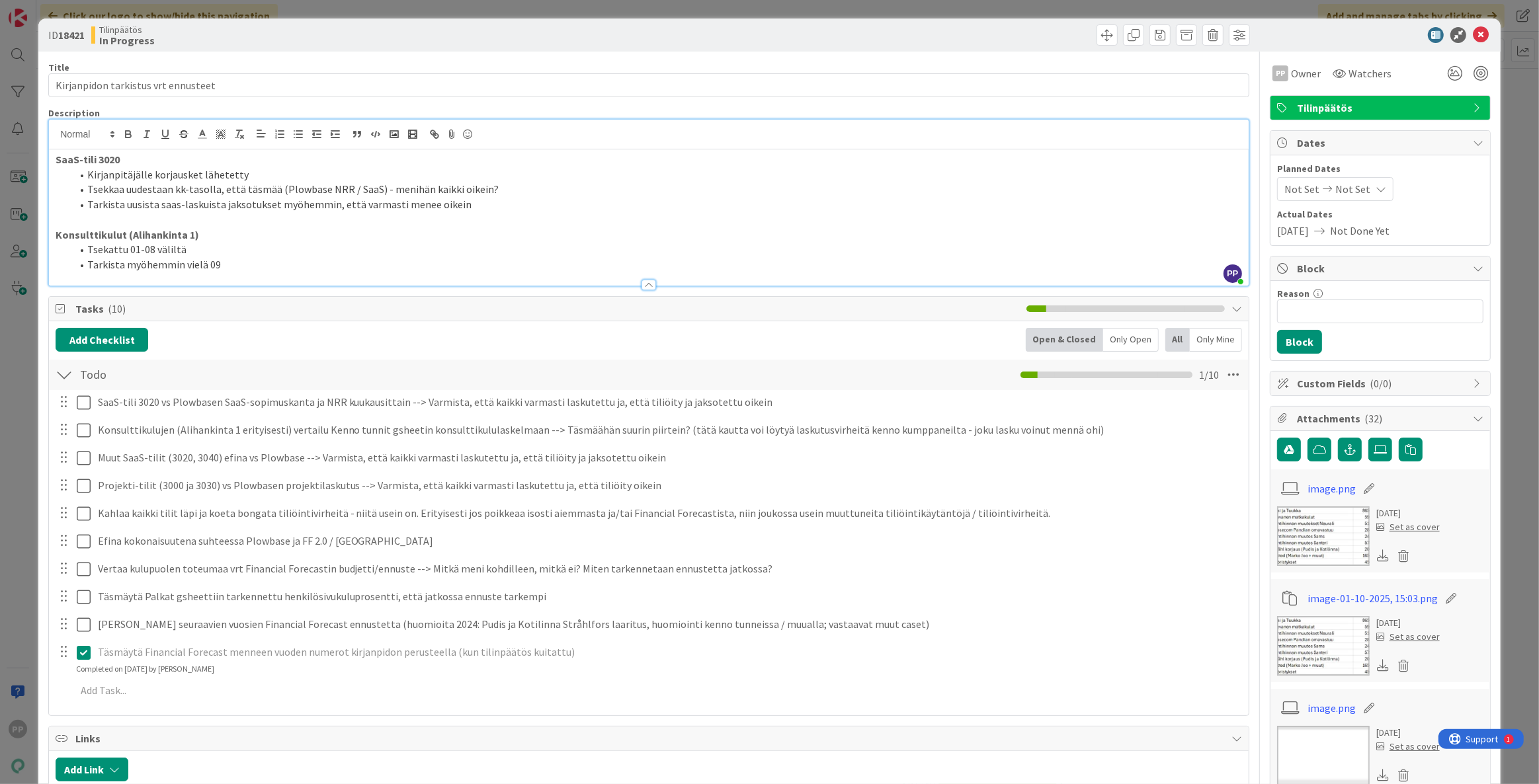
click at [238, 254] on li "Tsekattu 01-08 väliltä" at bounding box center [657, 249] width 1170 height 15
click at [277, 268] on li "Tarkista myöhemmin vielä 09" at bounding box center [657, 264] width 1170 height 15
click at [33, 224] on div "ID 18421 Tilinpäätös In Progress Title 35 / 128 Kirjanpidon tarkistus vrt ennus…" at bounding box center [770, 392] width 1539 height 784
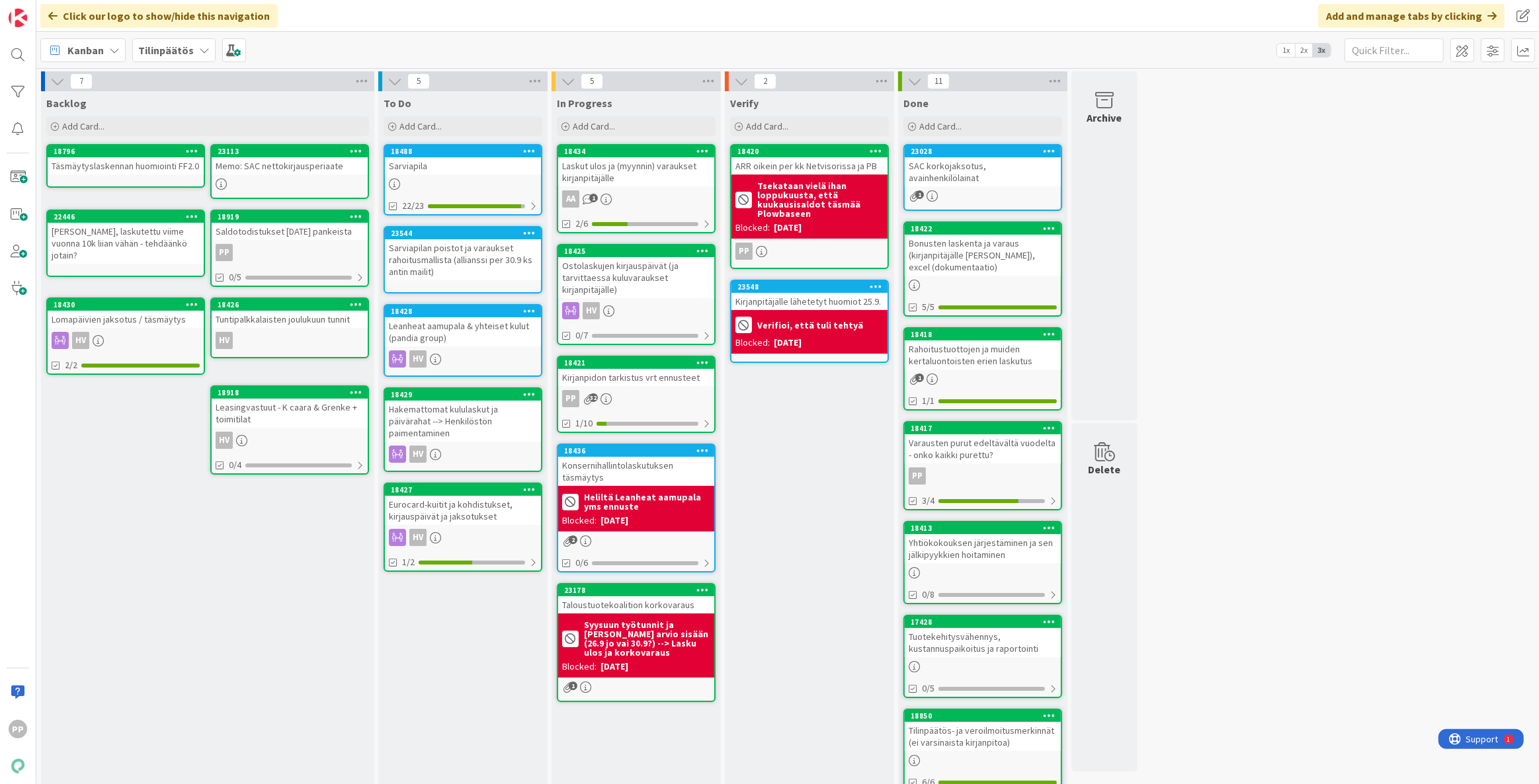
click at [666, 382] on div "Kirjanpidon tarkistus vrt ennusteet" at bounding box center [636, 377] width 156 height 17
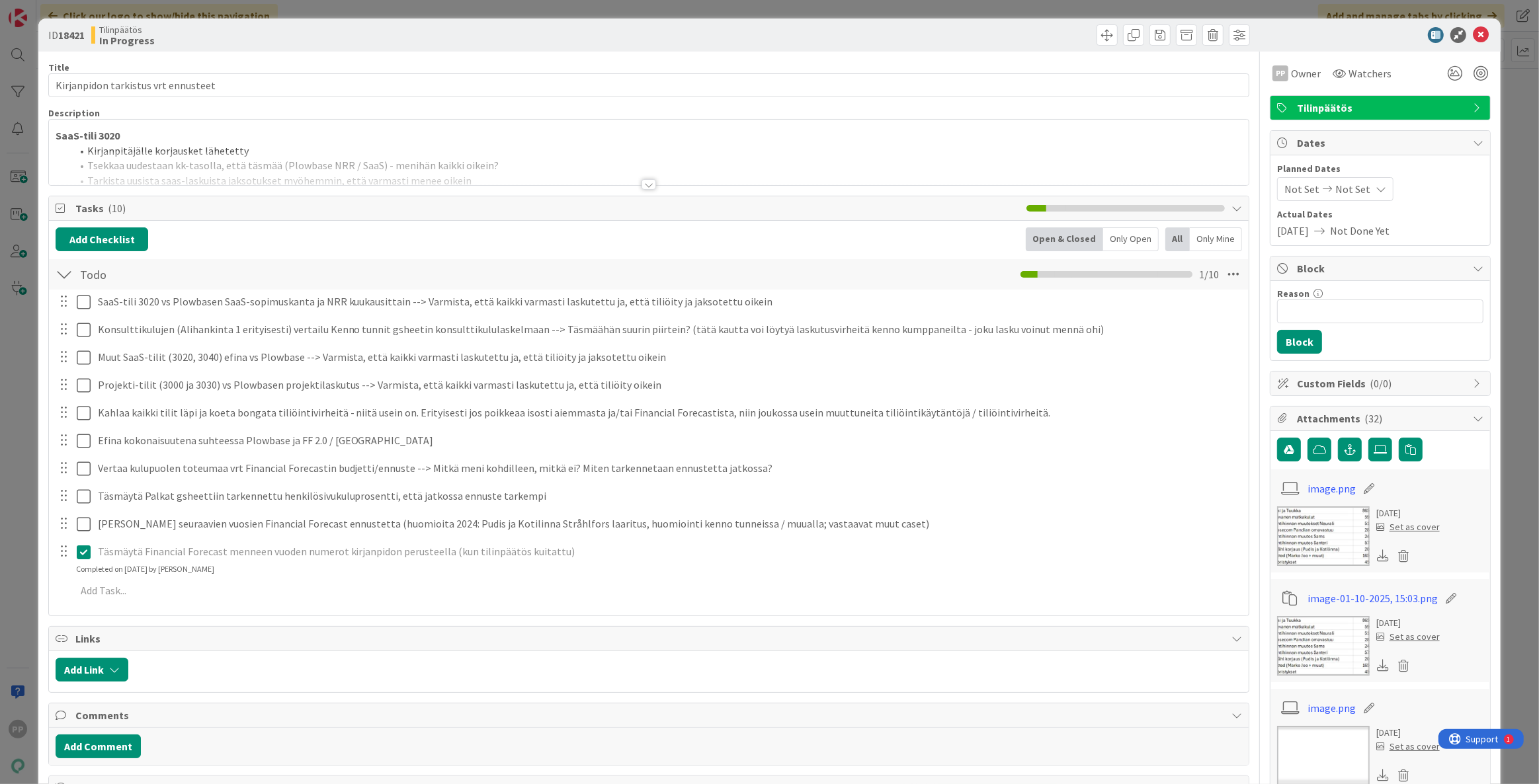
click at [340, 166] on div at bounding box center [648, 168] width 1199 height 34
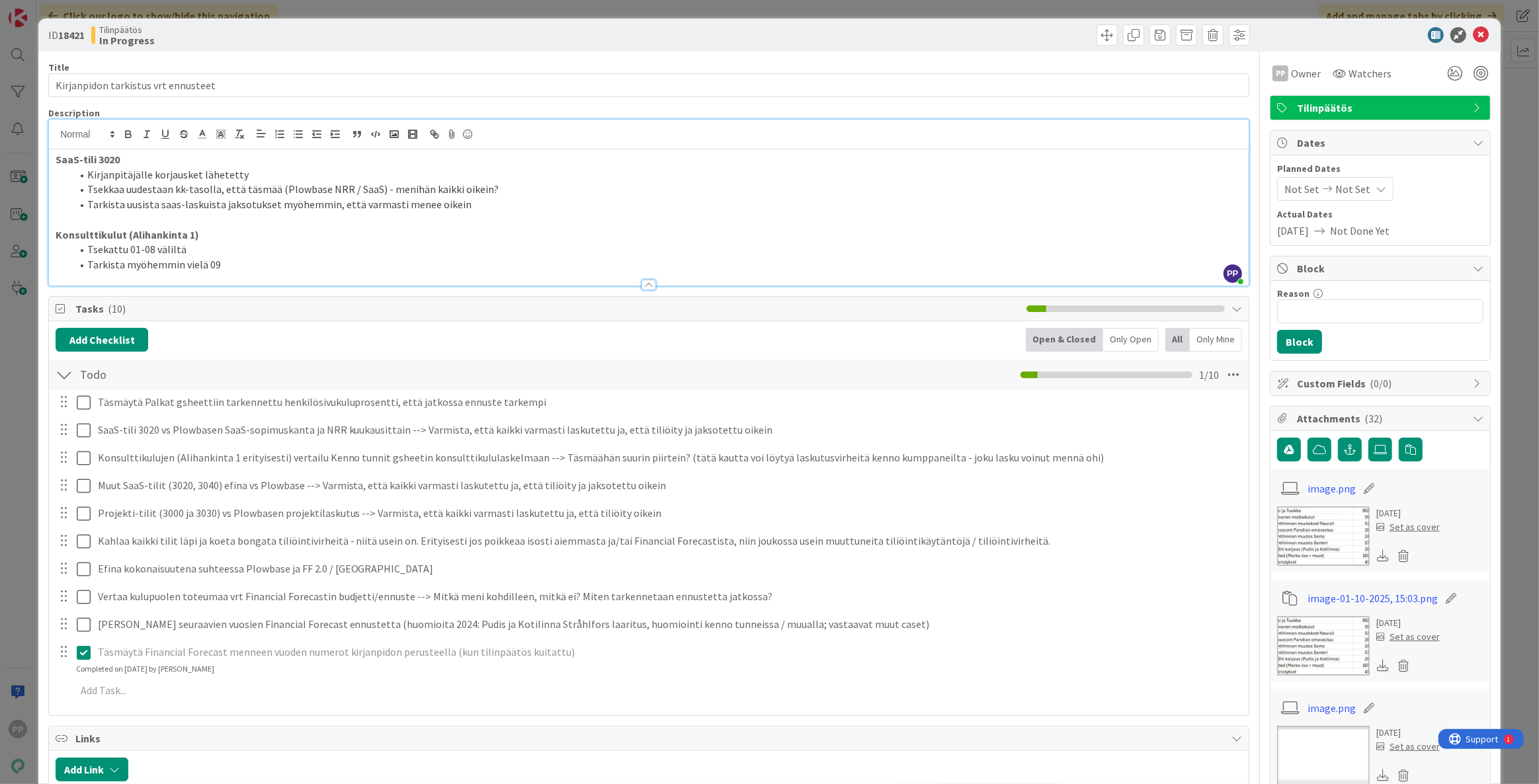
click at [192, 345] on div "Add Checklist Open & Closed Only Open All Only Mine" at bounding box center [649, 339] width 1186 height 24
click at [228, 331] on div "Add Checklist Open & Closed Only Open All Only Mine" at bounding box center [649, 339] width 1186 height 24
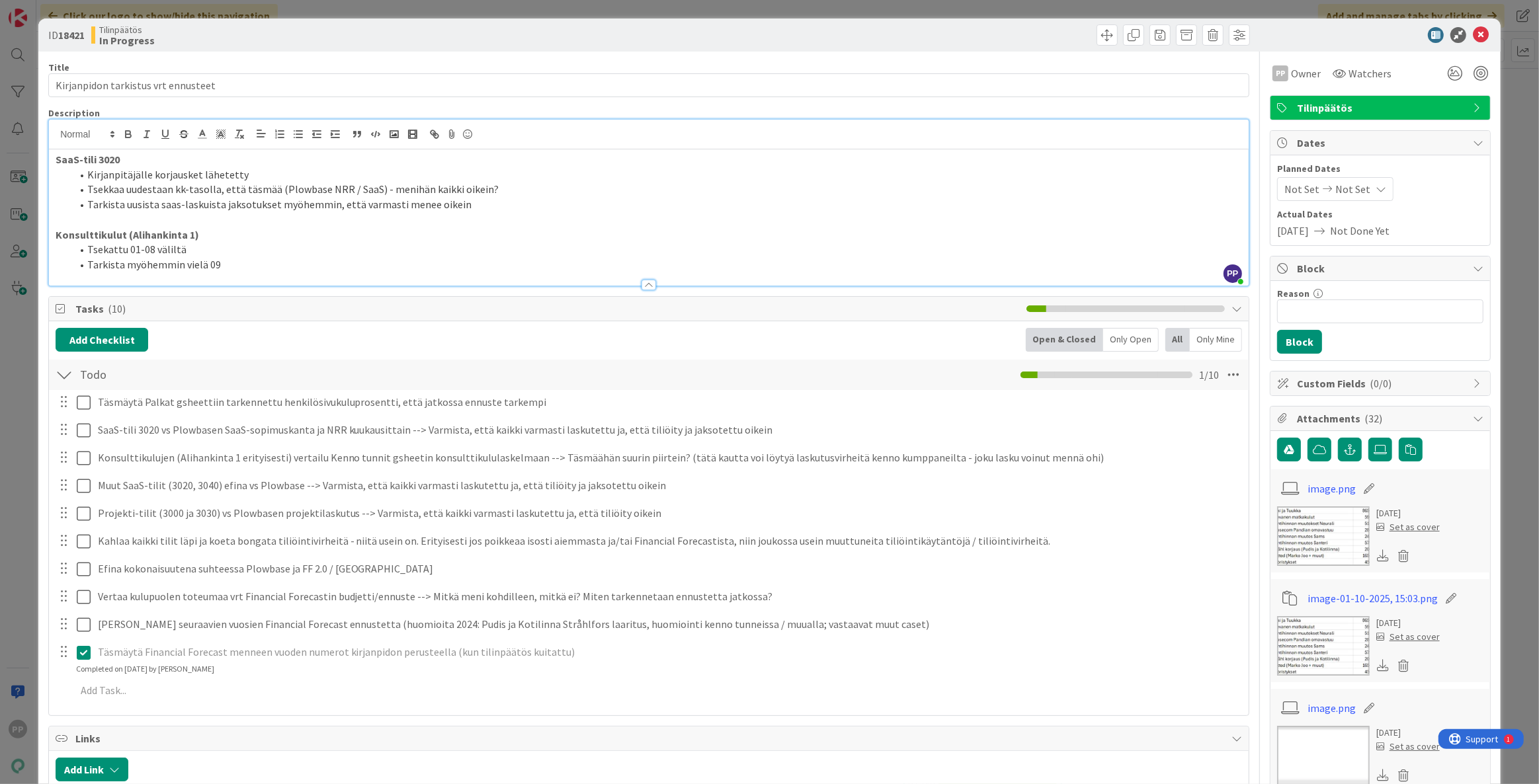
click at [18, 485] on div "ID 18421 Tilinpäätös In Progress Title 35 / 128 Kirjanpidon tarkistus vrt ennus…" at bounding box center [770, 392] width 1539 height 784
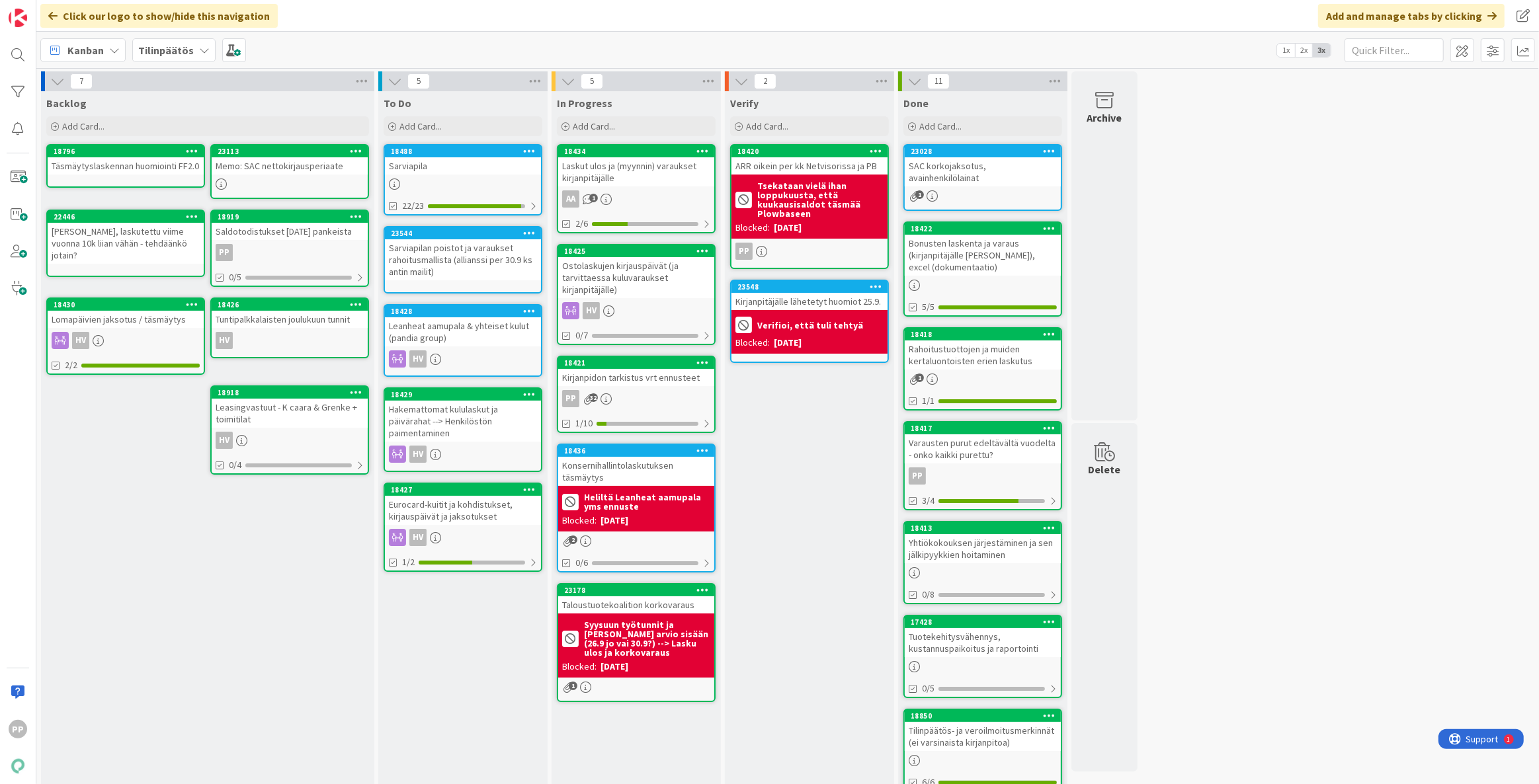
drag, startPoint x: 252, startPoint y: 657, endPoint x: 242, endPoint y: 643, distance: 17.2
click at [252, 657] on div "Backlog Add Card... 23113 Memo: SAC nettokirjausperiaate 18796 Täsmäytyslaskenn…" at bounding box center [208, 584] width 334 height 987
click at [247, 628] on div "Backlog Add Card... 23113 Memo: SAC nettokirjausperiaate 18796 Täsmäytyslaskenn…" at bounding box center [208, 584] width 334 height 987
click at [621, 369] on div "Kirjanpidon tarkistus vrt ennusteet" at bounding box center [636, 377] width 156 height 17
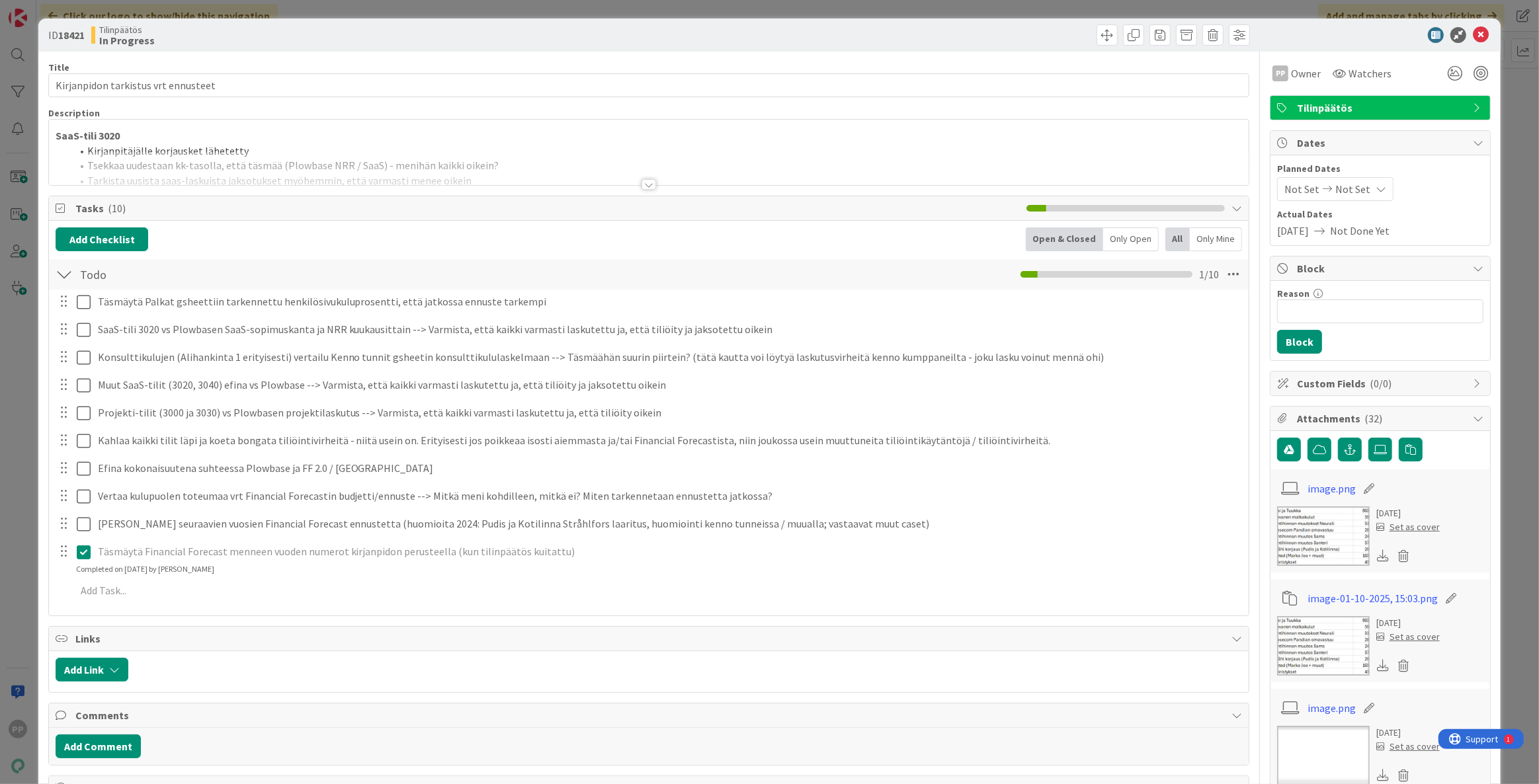
click at [238, 168] on div at bounding box center [648, 168] width 1199 height 34
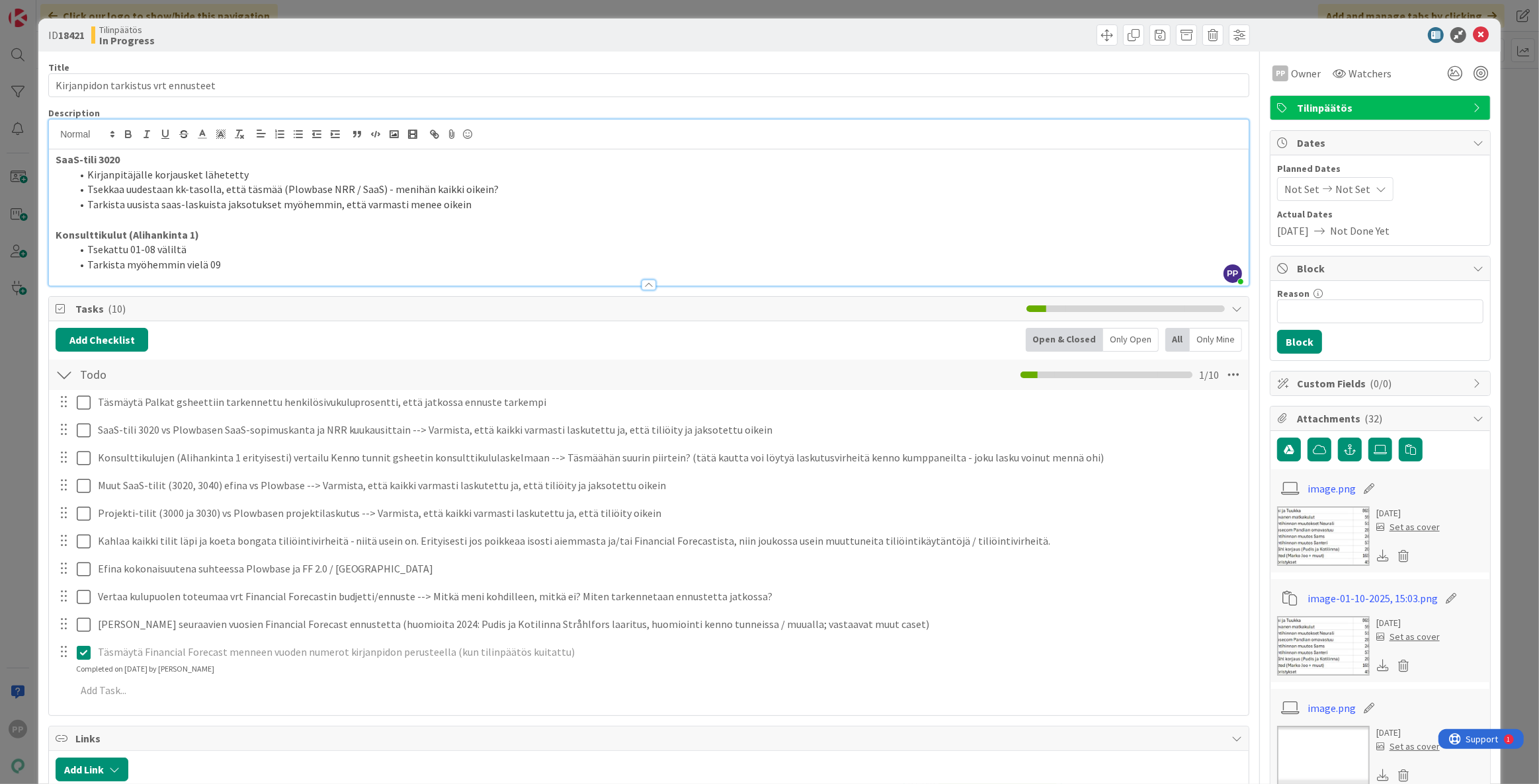
click at [244, 176] on li "Kirjanpitäjälle korjausket lähetetty" at bounding box center [657, 175] width 1170 height 15
click at [293, 230] on p "Konsulttikulut (Alihankinta 1)" at bounding box center [649, 234] width 1186 height 15
click at [257, 62] on div "Title 35 / 128" at bounding box center [648, 67] width 1201 height 12
click at [284, 9] on div "ID 18421 Tilinpäätös In Progress Title 35 / 128 Kirjanpidon tarkistus vrt ennus…" at bounding box center [770, 392] width 1539 height 784
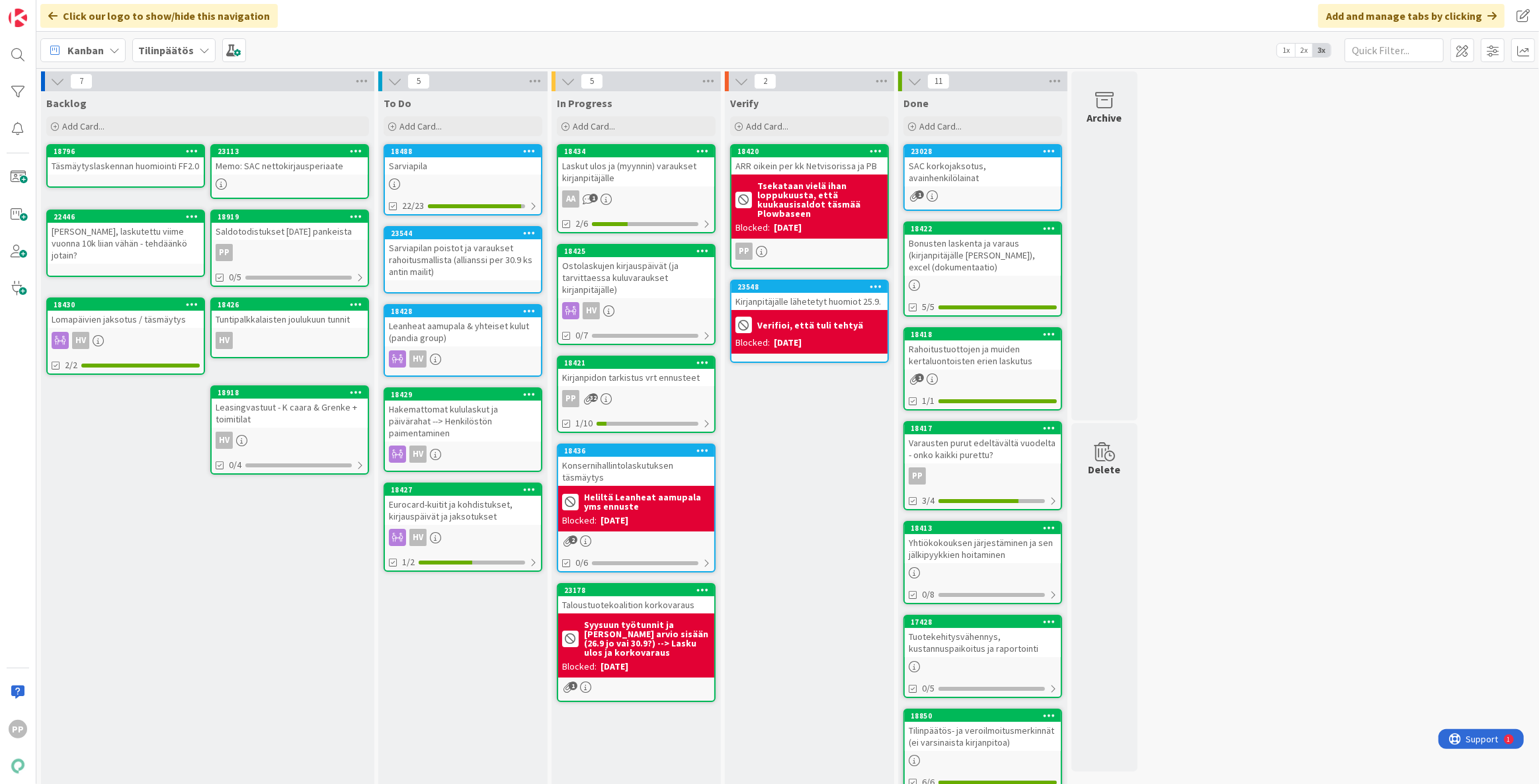
click at [457, 716] on div "To Do Add Card... 18488 [GEOGRAPHIC_DATA] 22/23 23544 Sarviapilan poistot ja va…" at bounding box center [463, 584] width 169 height 987
click at [837, 615] on div "Verify Add Card... 18420 ARR oikein per kk Netvisorissa ja PB Tsekataan vielä i…" at bounding box center [810, 584] width 169 height 987
click at [785, 618] on div "Verify Add Card... 18420 ARR oikein per kk Netvisorissa ja PB Tsekataan vielä i…" at bounding box center [810, 584] width 169 height 987
click at [646, 375] on div "Kirjanpidon tarkistus vrt ennusteet" at bounding box center [636, 377] width 156 height 17
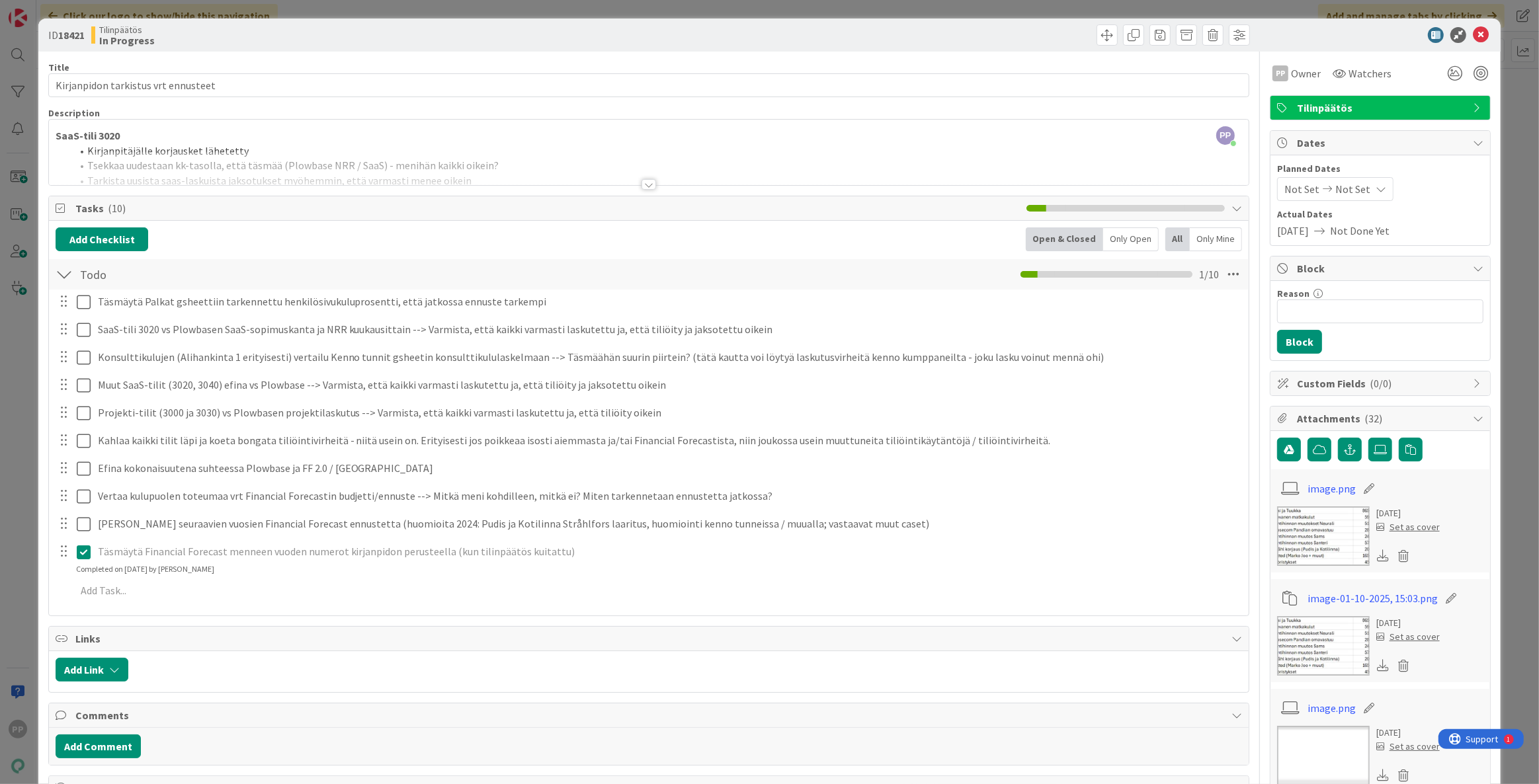
click at [26, 478] on div "ID 18421 Tilinpäätös In Progress Title 35 / 128 Kirjanpidon tarkistus vrt ennus…" at bounding box center [770, 392] width 1539 height 784
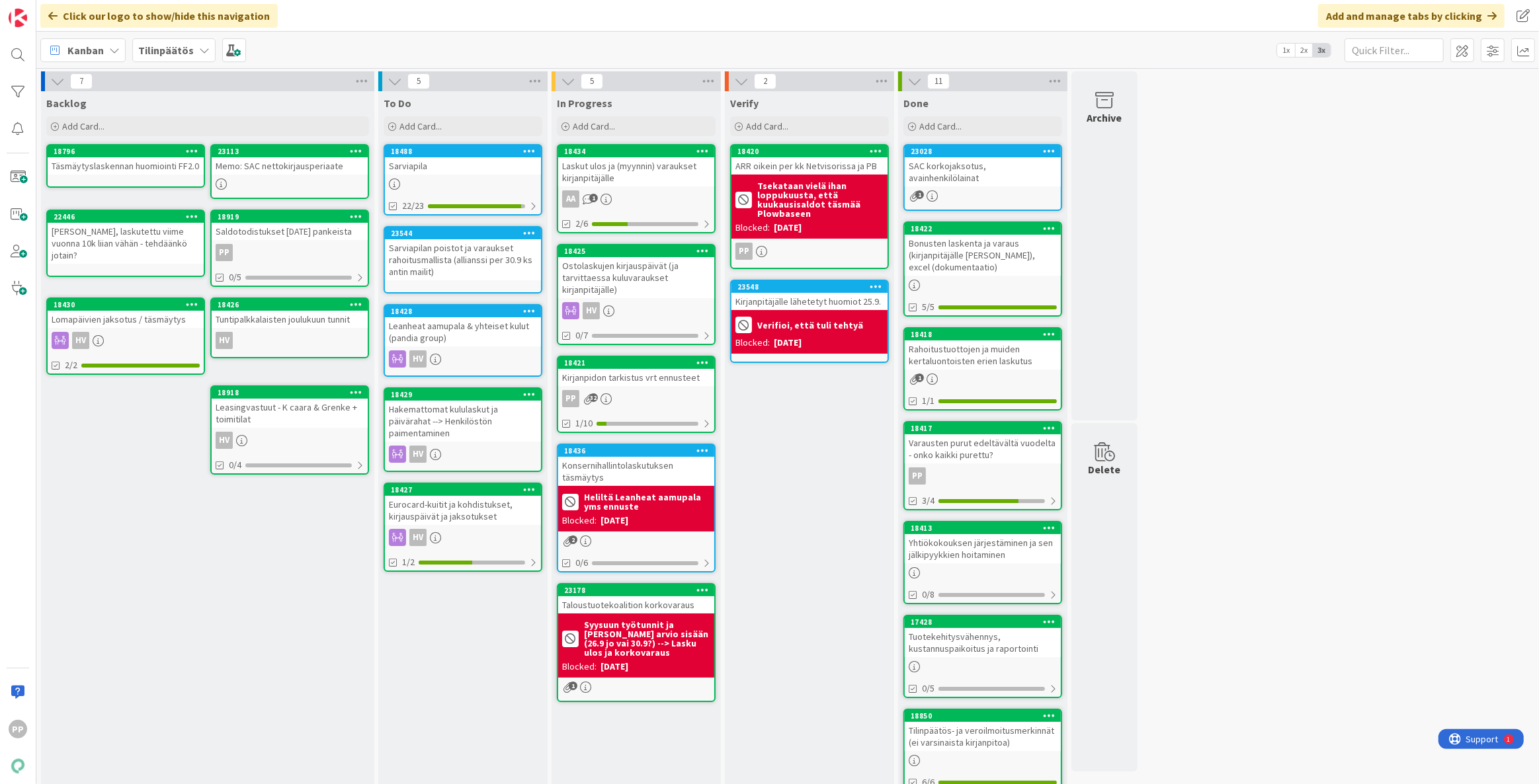
click at [793, 515] on div "Verify Add Card... 18420 ARR oikein per kk Netvisorissa ja PB Tsekataan vielä i…" at bounding box center [810, 584] width 169 height 987
click at [455, 634] on div "To Do Add Card... 18488 [GEOGRAPHIC_DATA] 22/23 23544 Sarviapilan poistot ja va…" at bounding box center [463, 584] width 169 height 987
click at [282, 627] on div "Backlog Add Card... 23113 Memo: SAC nettokirjausperiaate 18796 Täsmäytyslaskenn…" at bounding box center [208, 584] width 334 height 987
click at [483, 160] on div "Sarviapila" at bounding box center [463, 166] width 156 height 17
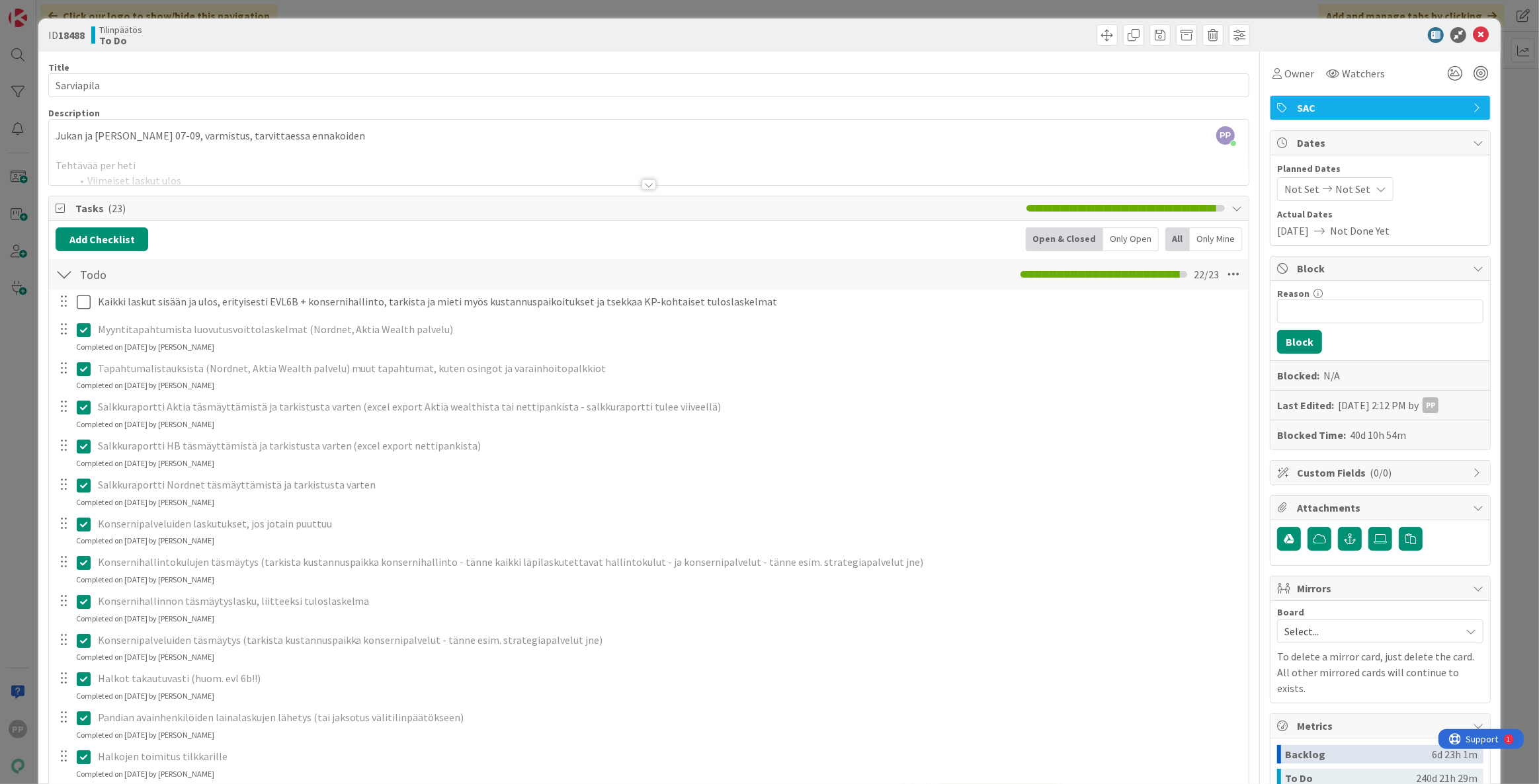
click at [339, 164] on div at bounding box center [648, 168] width 1199 height 34
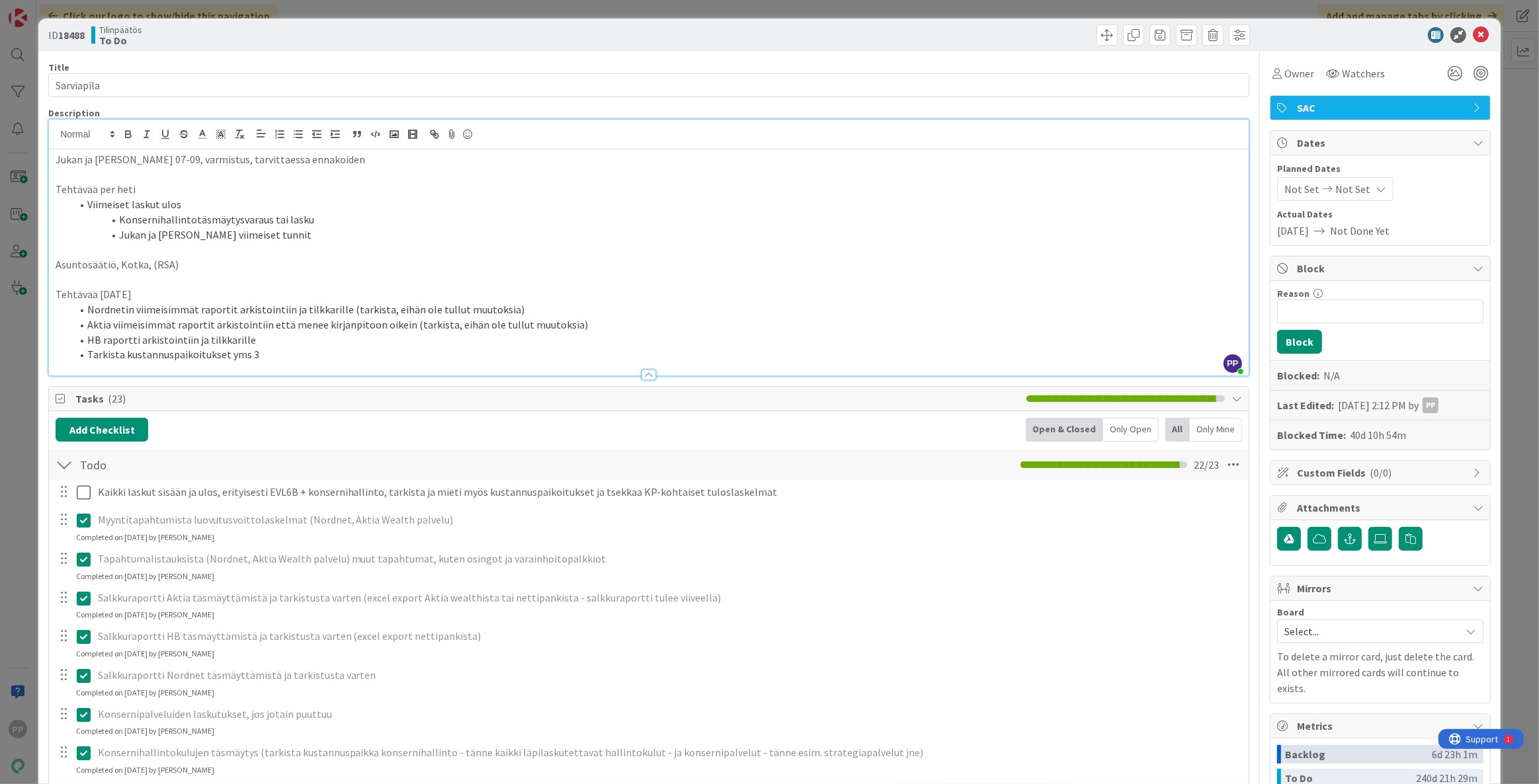
click at [347, 70] on div "Title 10 / 128" at bounding box center [648, 67] width 1201 height 12
click at [363, 5] on div "ID 18488 Tilinpäätös To Do Title 10 / 128 Sarviapila Description PP [PERSON_NAM…" at bounding box center [770, 392] width 1539 height 784
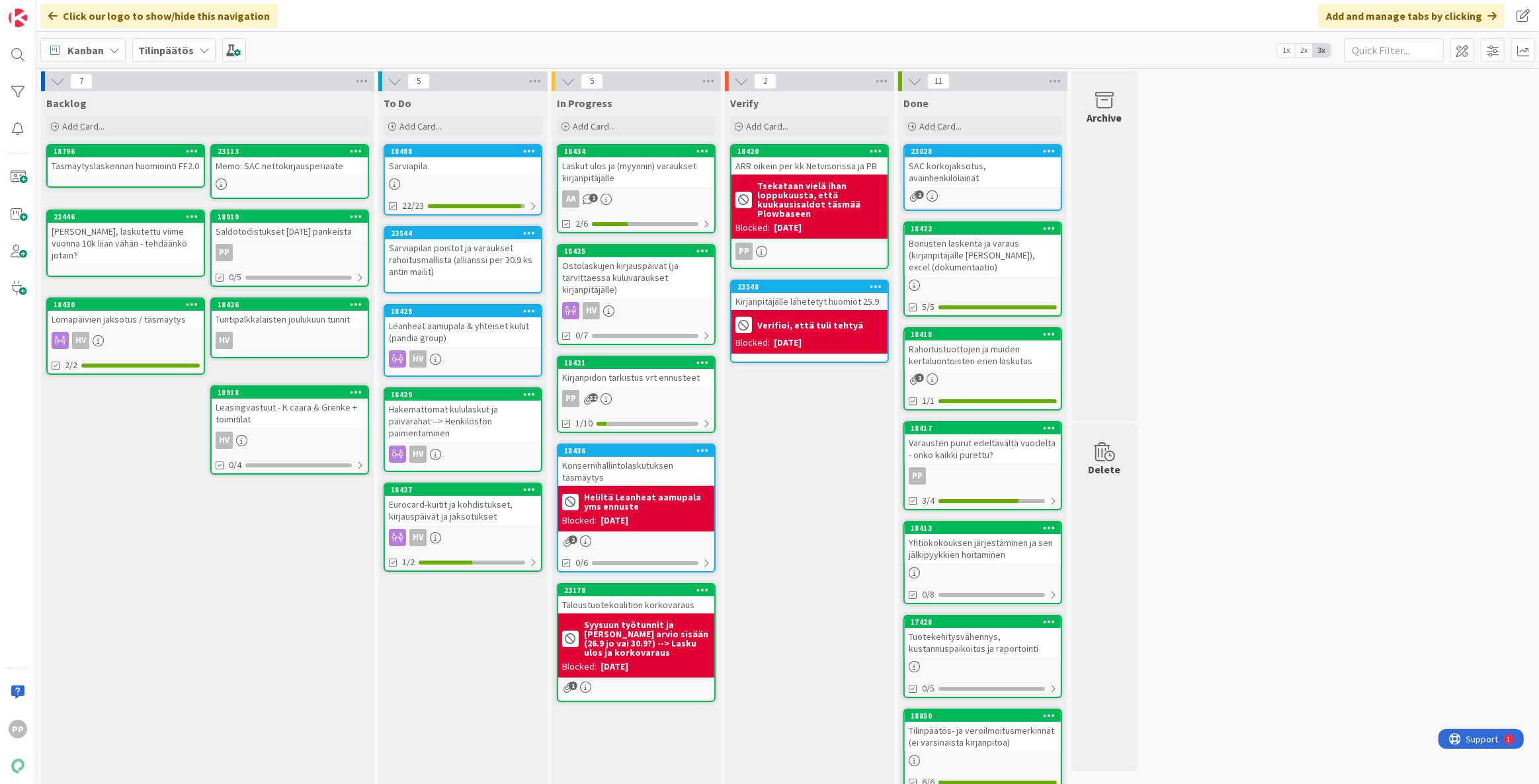
click at [328, 585] on div "Backlog Add Card... 23113 Memo: SAC nettokirjausperiaate 18796 Täsmäytyslaskenn…" at bounding box center [208, 584] width 334 height 987
click at [513, 653] on div "To Do Add Card... 18488 [GEOGRAPHIC_DATA] 22/23 23544 Sarviapilan poistot ja va…" at bounding box center [463, 584] width 169 height 987
